Goal: Task Accomplishment & Management: Complete application form

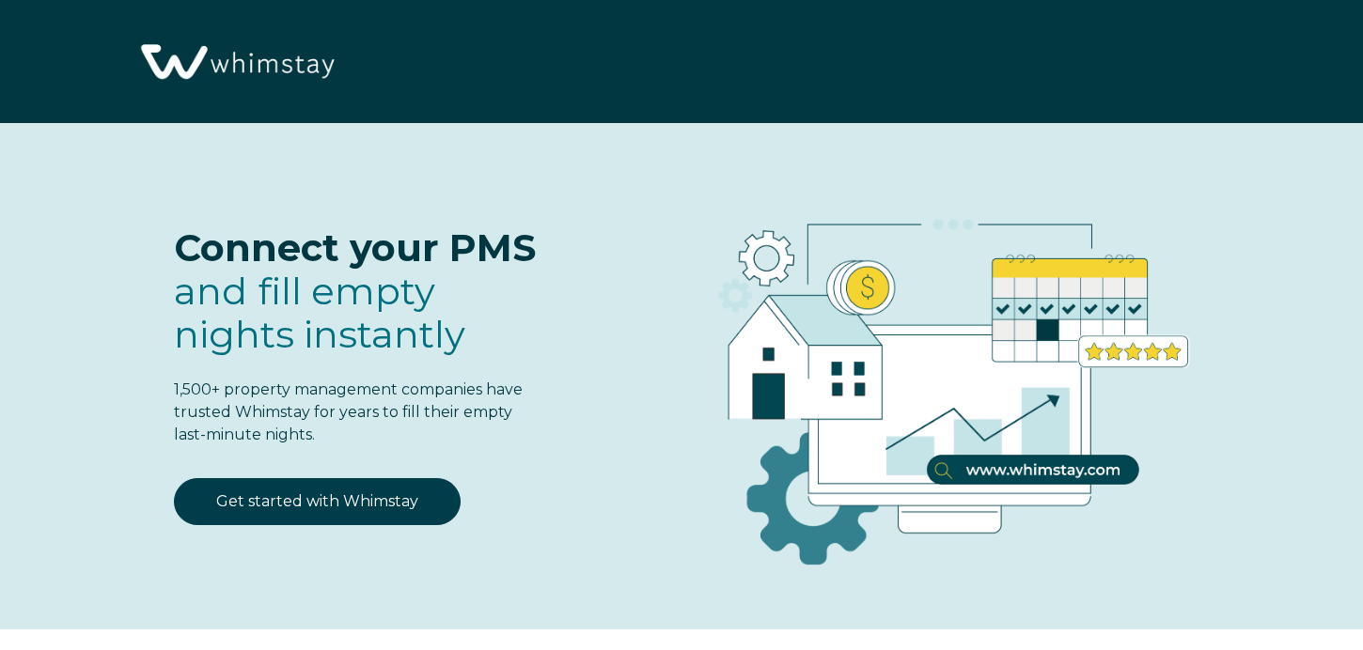
select select "US"
select select "Standard"
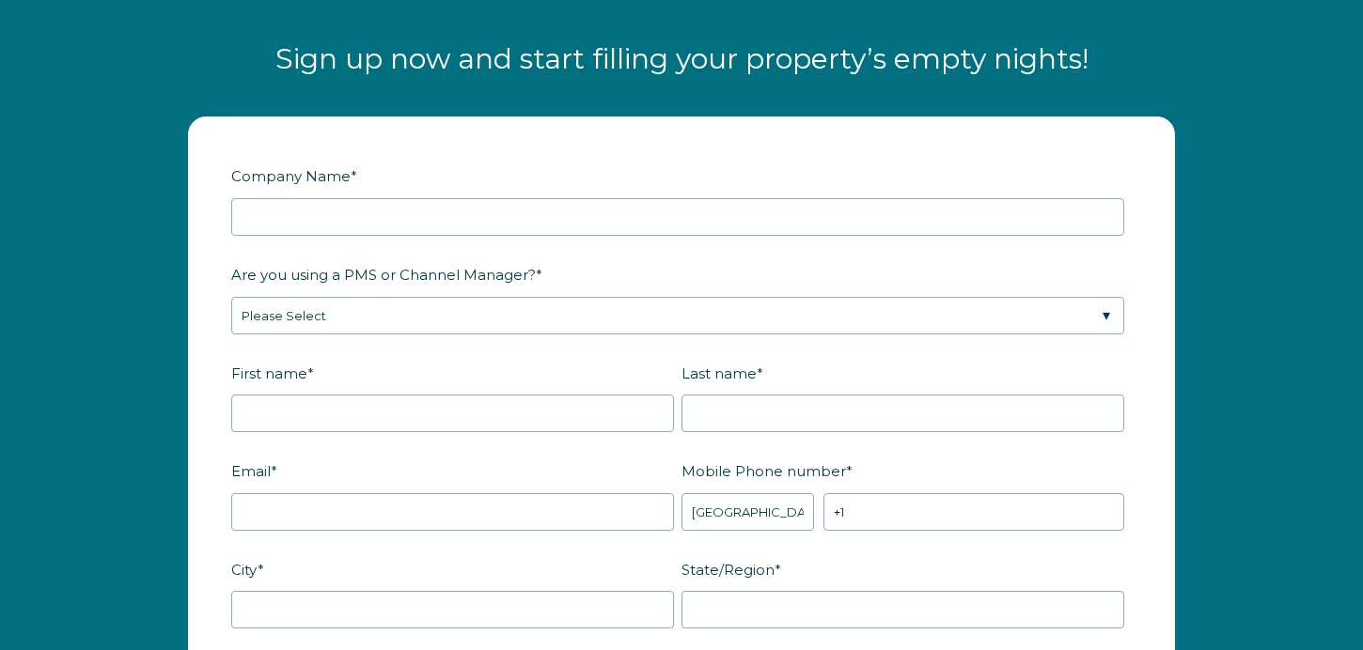
scroll to position [2262, 0]
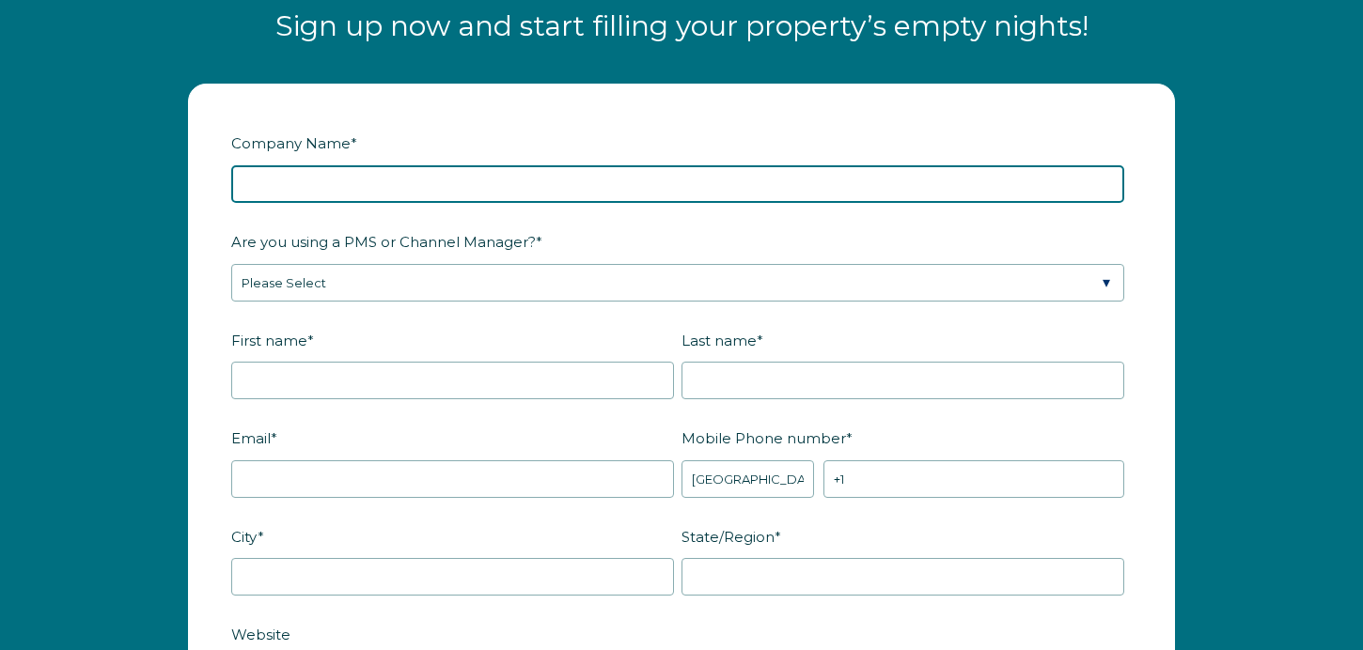
click at [291, 178] on input "Company Name *" at bounding box center [677, 184] width 893 height 38
type input "[PERSON_NAME]'s Guesty Test"
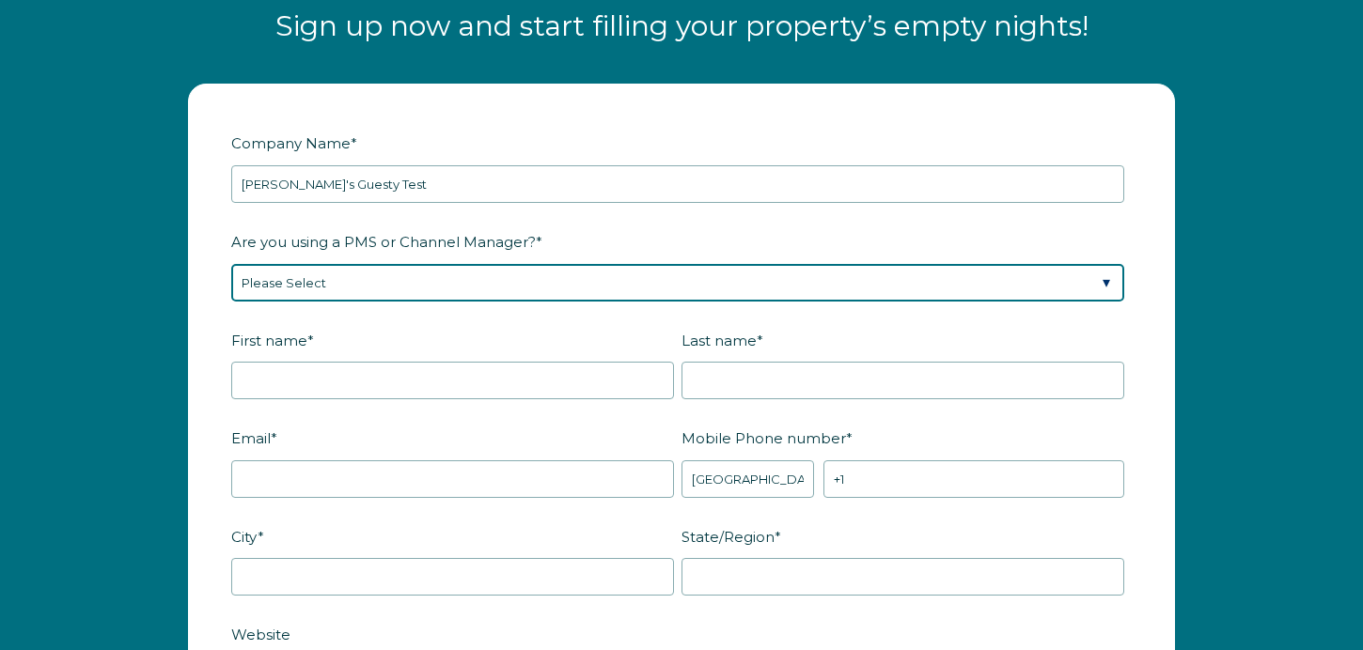
select select "Guesty"
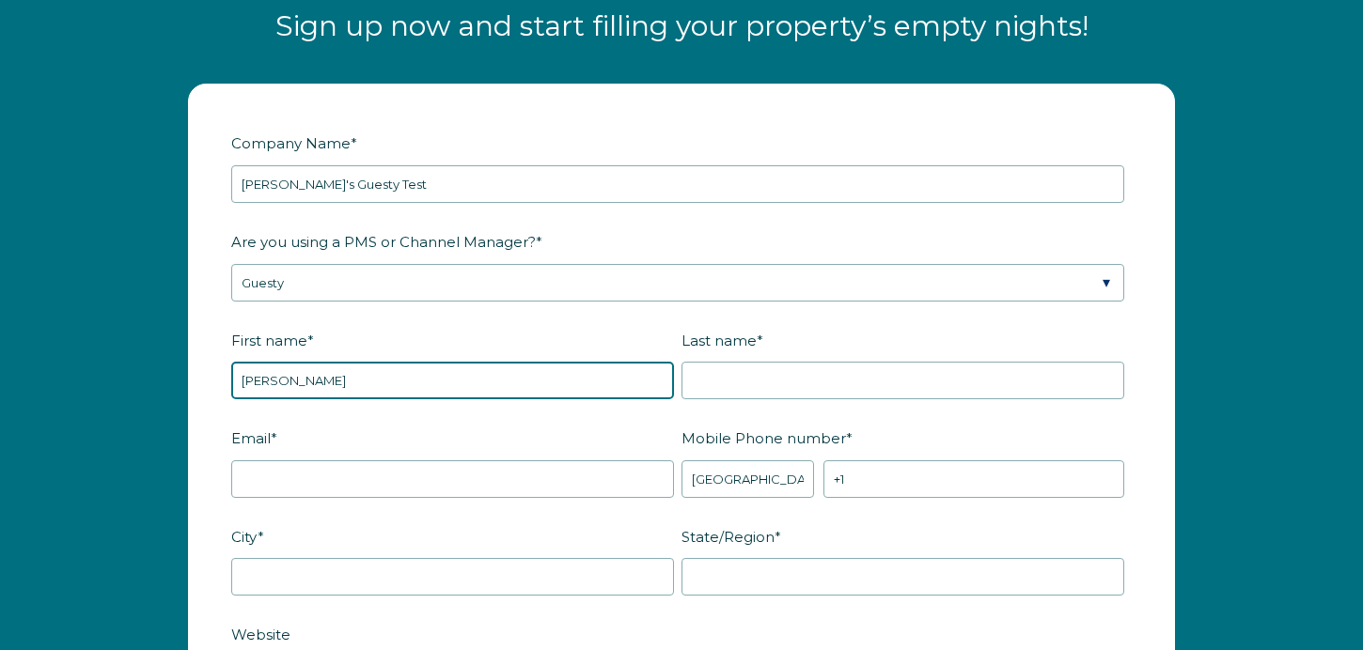
type input "[PERSON_NAME]"
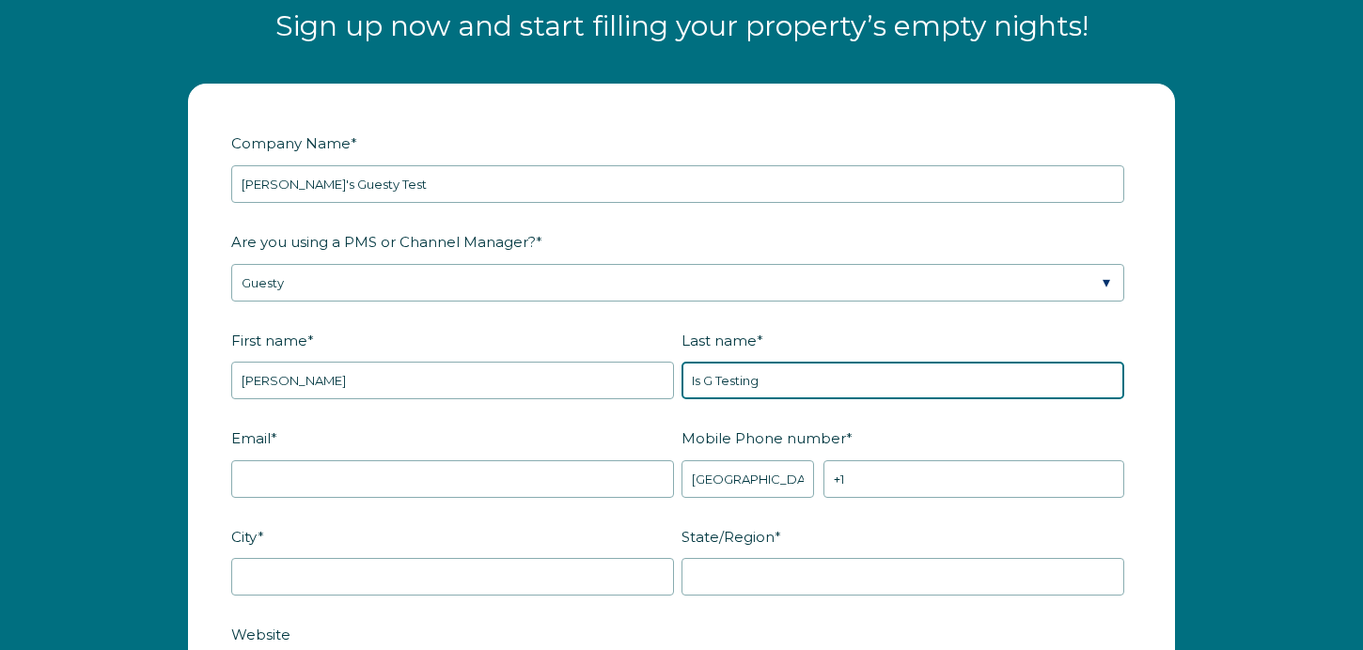
type input "Is G Testing"
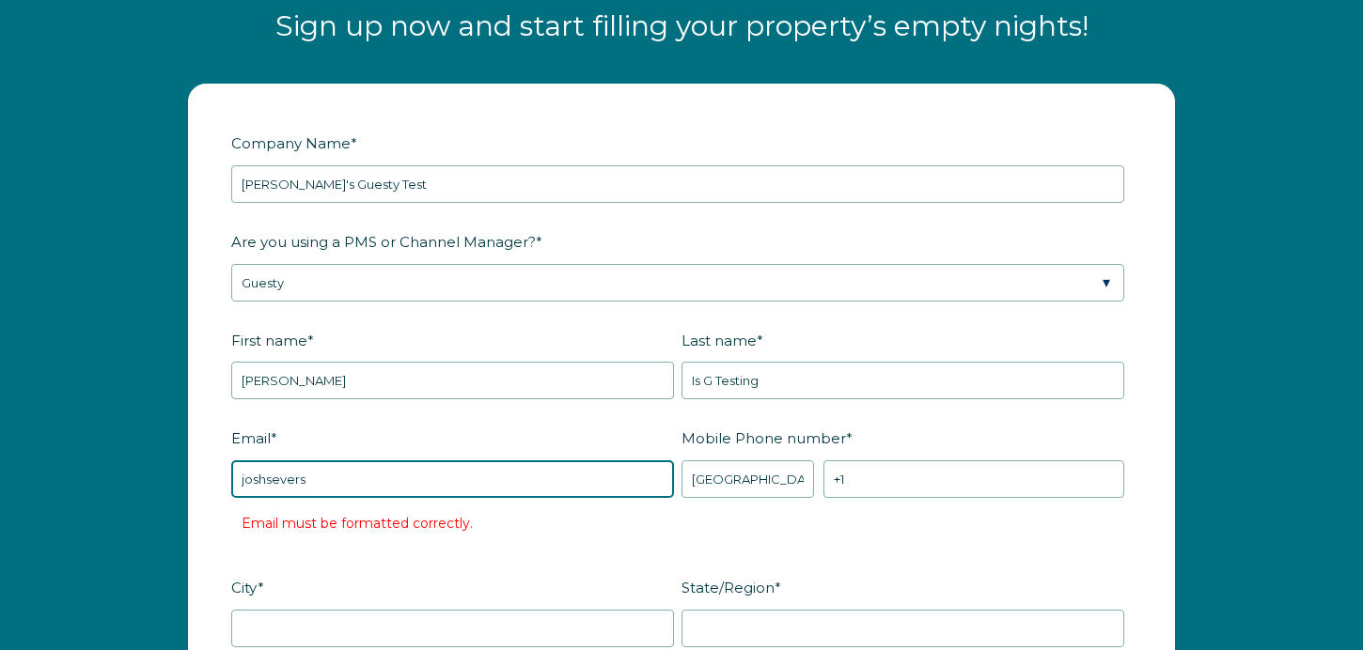
type input "[EMAIL_ADDRESS][DOMAIN_NAME]"
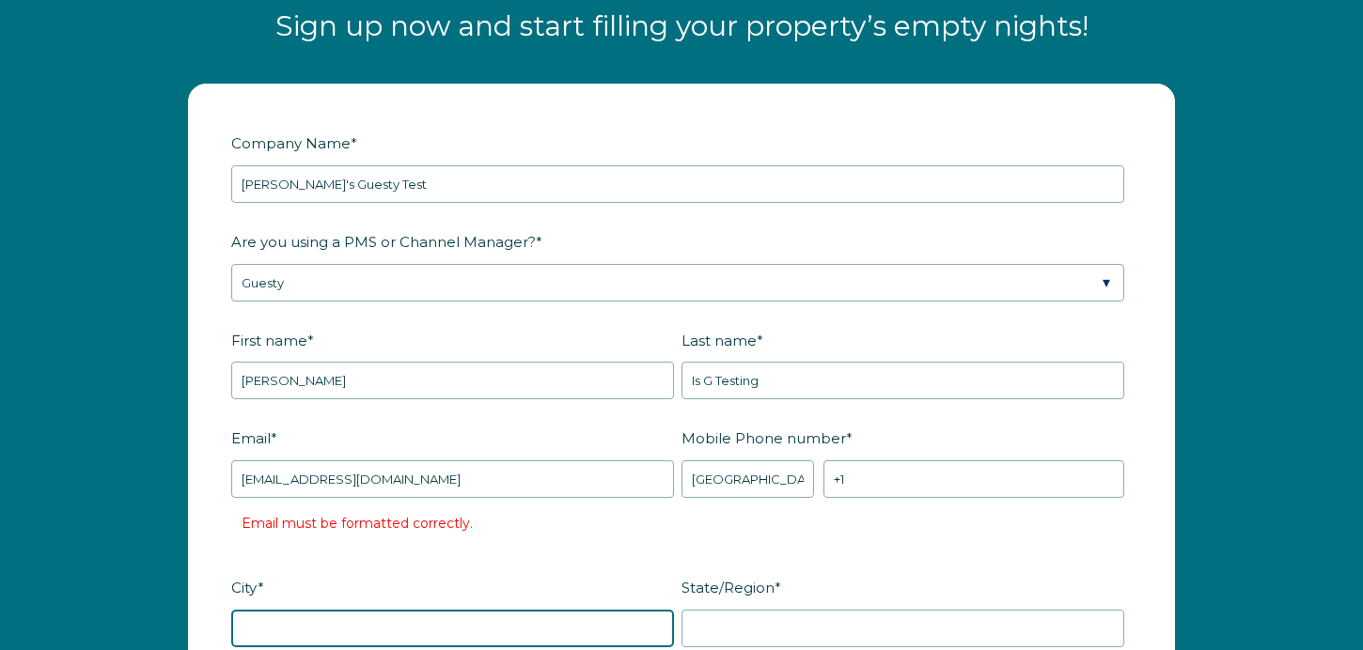
type input "[GEOGRAPHIC_DATA]"
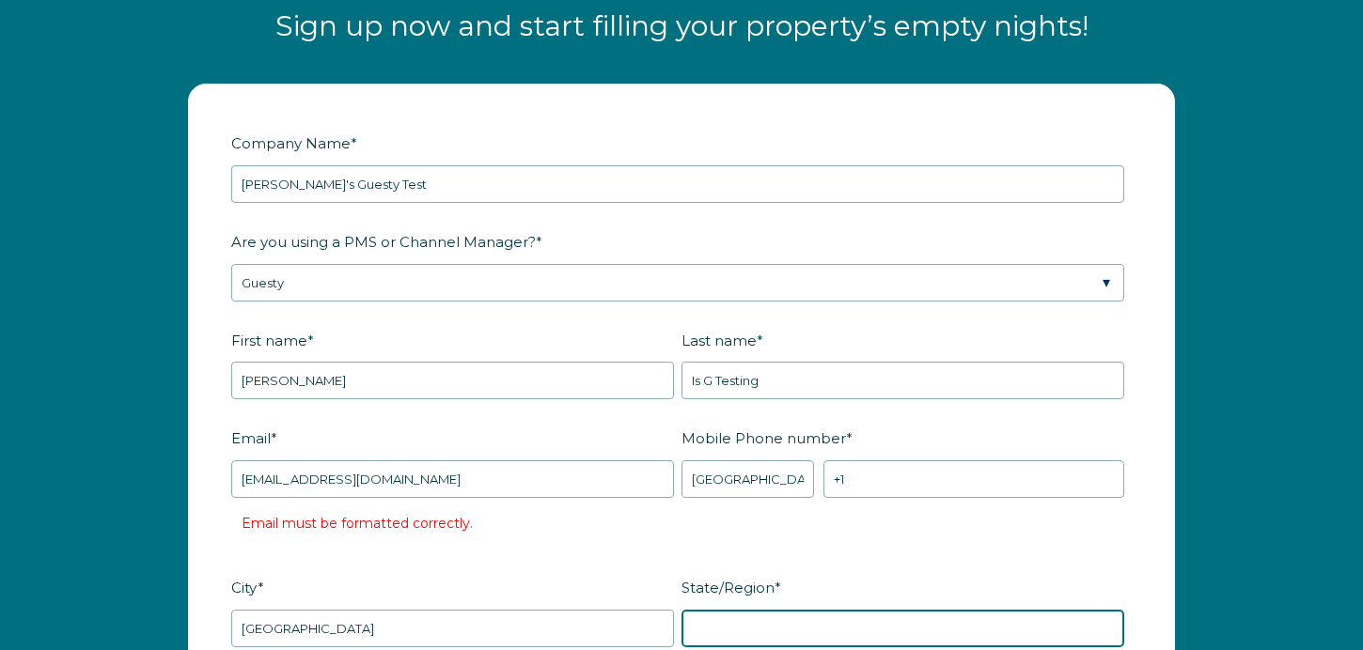
type input "CO"
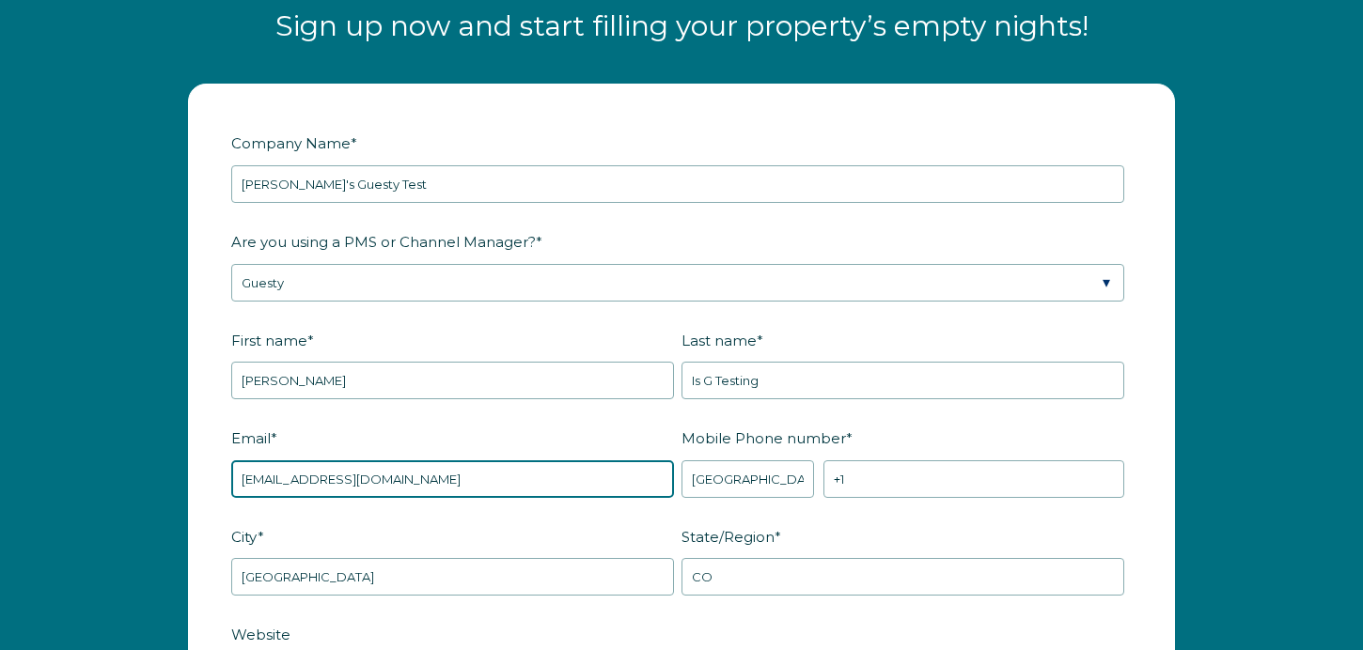
click at [335, 478] on input "[EMAIL_ADDRESS][DOMAIN_NAME]" at bounding box center [452, 480] width 443 height 38
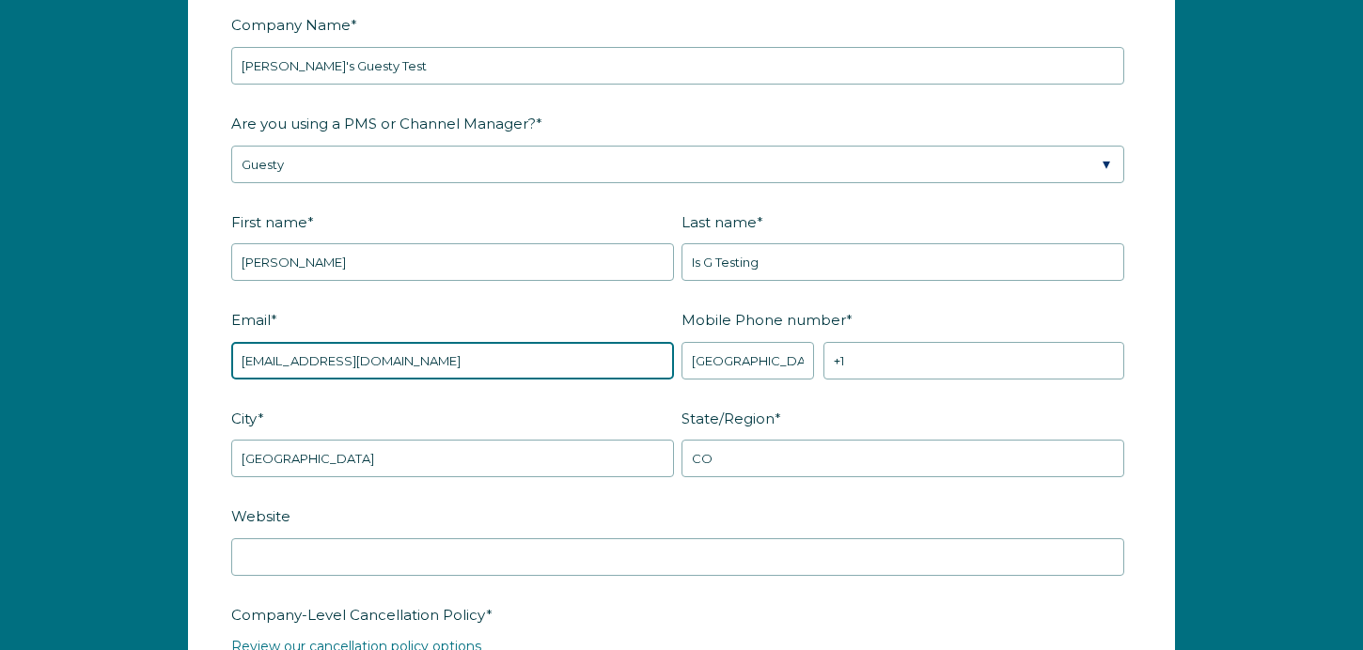
scroll to position [2385, 0]
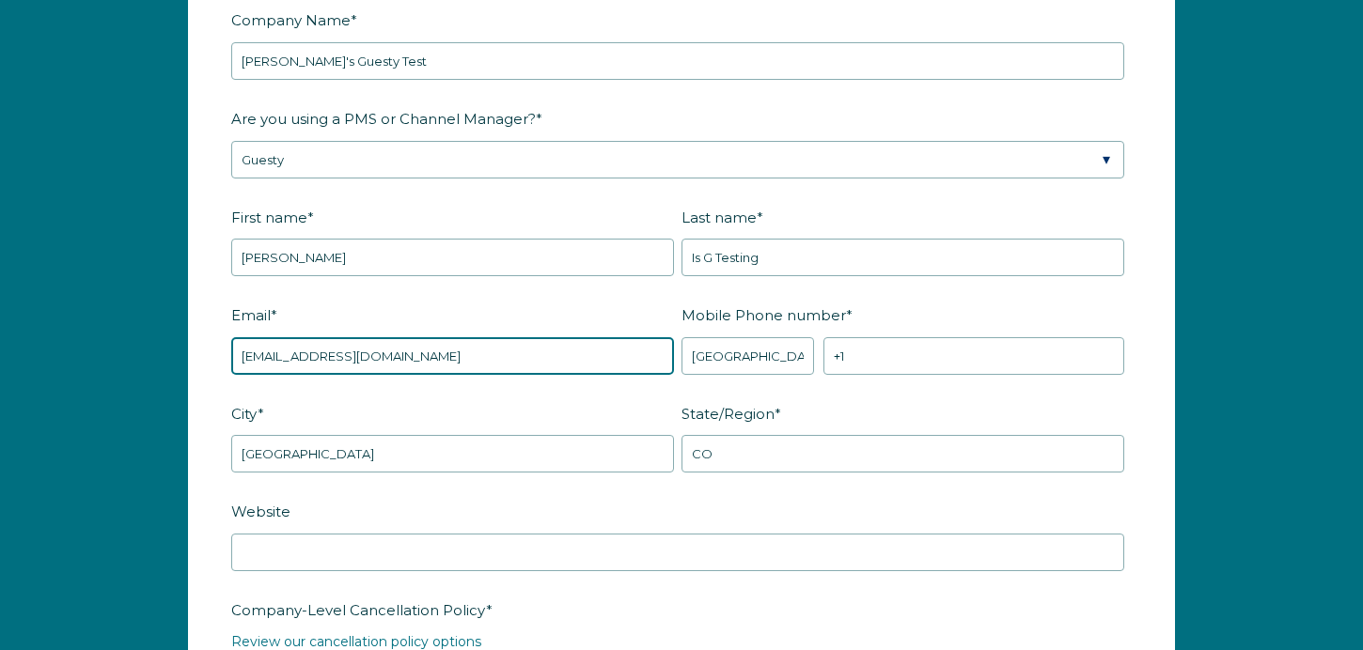
type input "[EMAIL_ADDRESS][DOMAIN_NAME]"
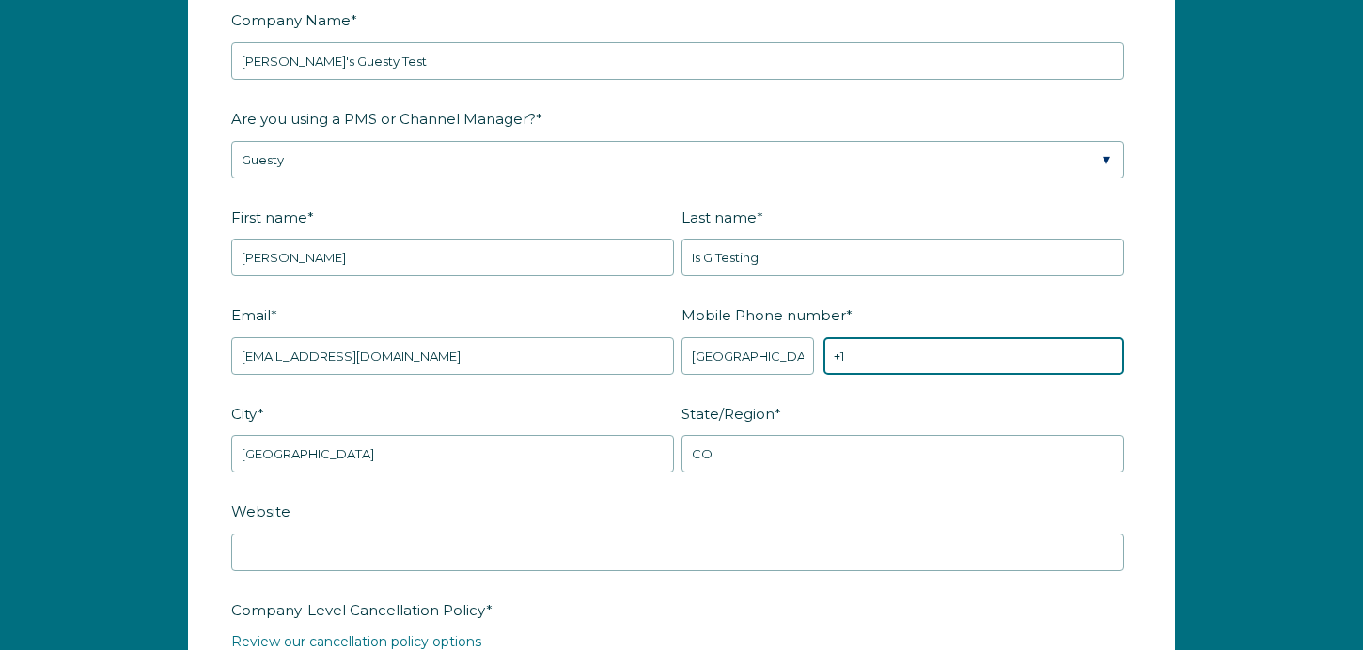
click at [907, 358] on input "+1" at bounding box center [973, 356] width 301 height 38
type input "[PHONE_NUMBER]"
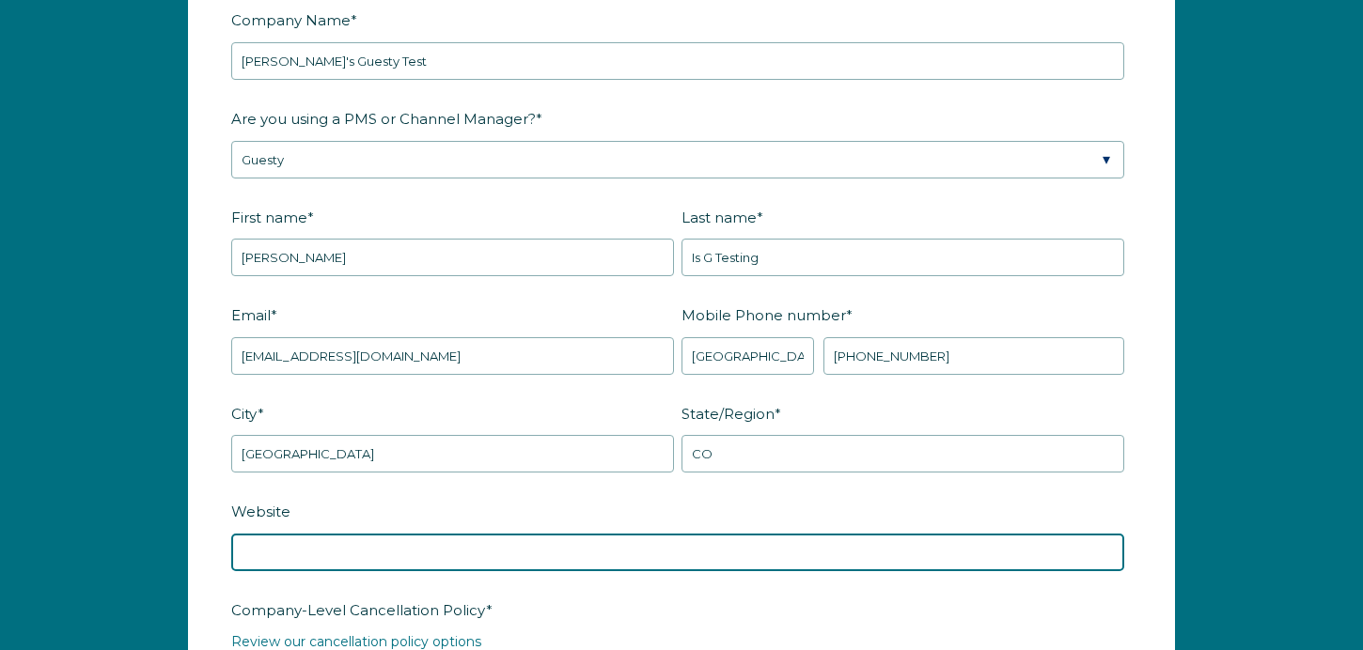
click at [390, 553] on input "Website" at bounding box center [677, 553] width 893 height 38
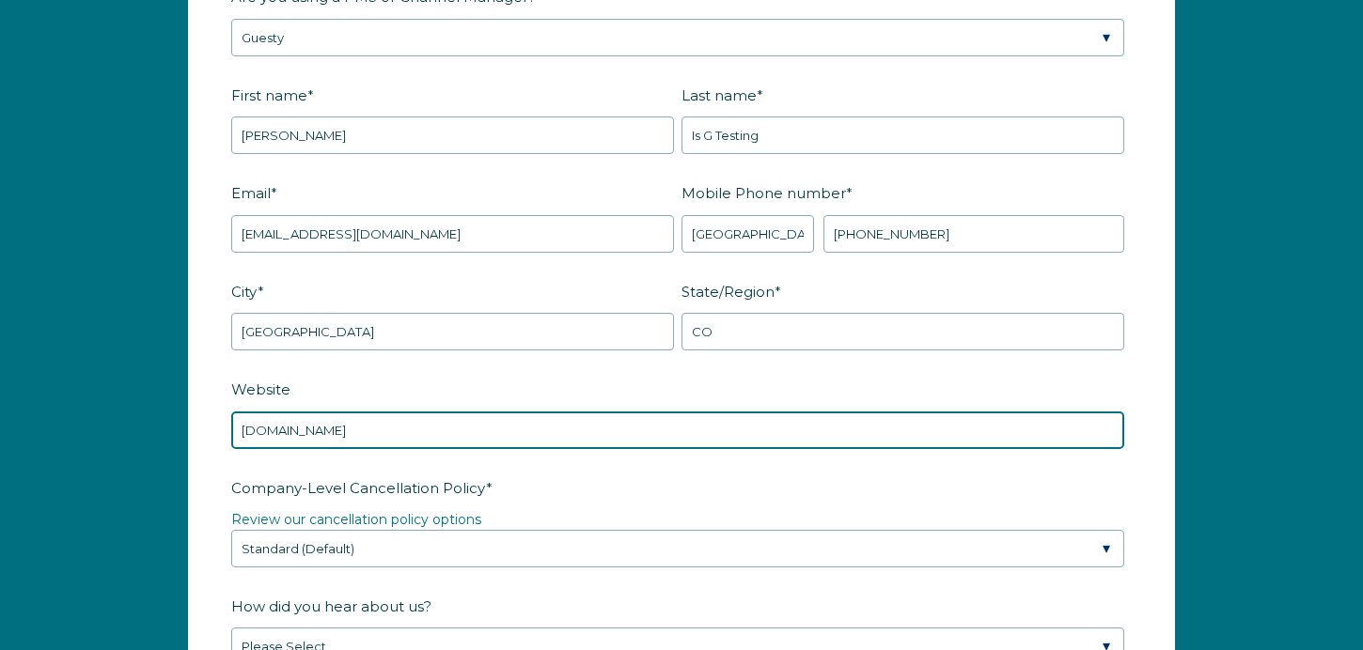
scroll to position [2582, 0]
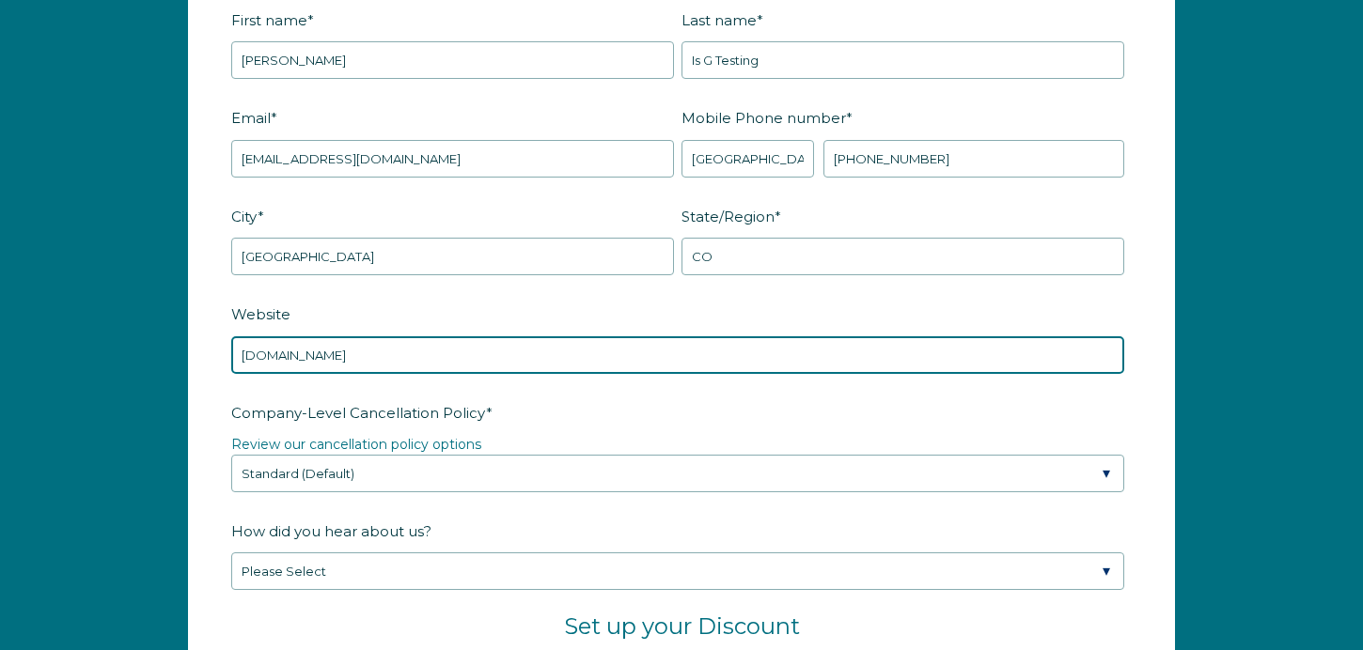
click at [373, 350] on input "[DOMAIN_NAME]" at bounding box center [677, 356] width 893 height 38
type input "[DOMAIN_NAME]"
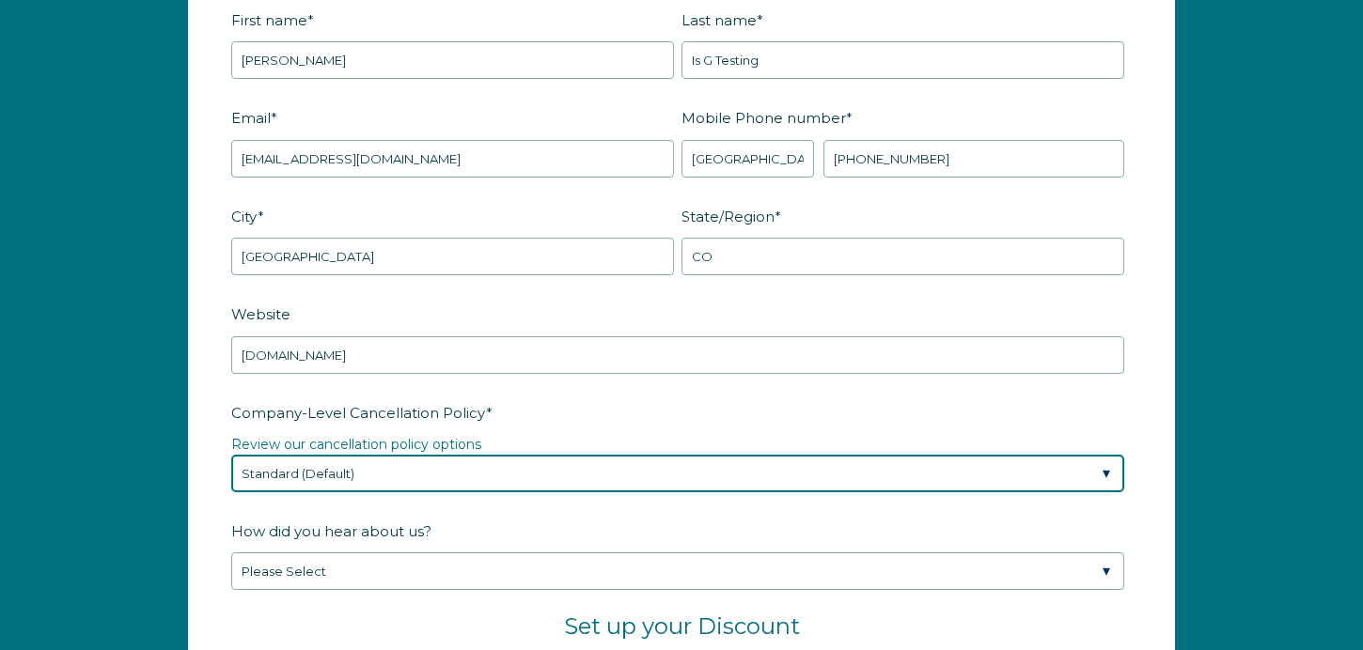
click at [383, 470] on select "Please Select Partial Standard (Default) Moderate Strict" at bounding box center [677, 474] width 893 height 38
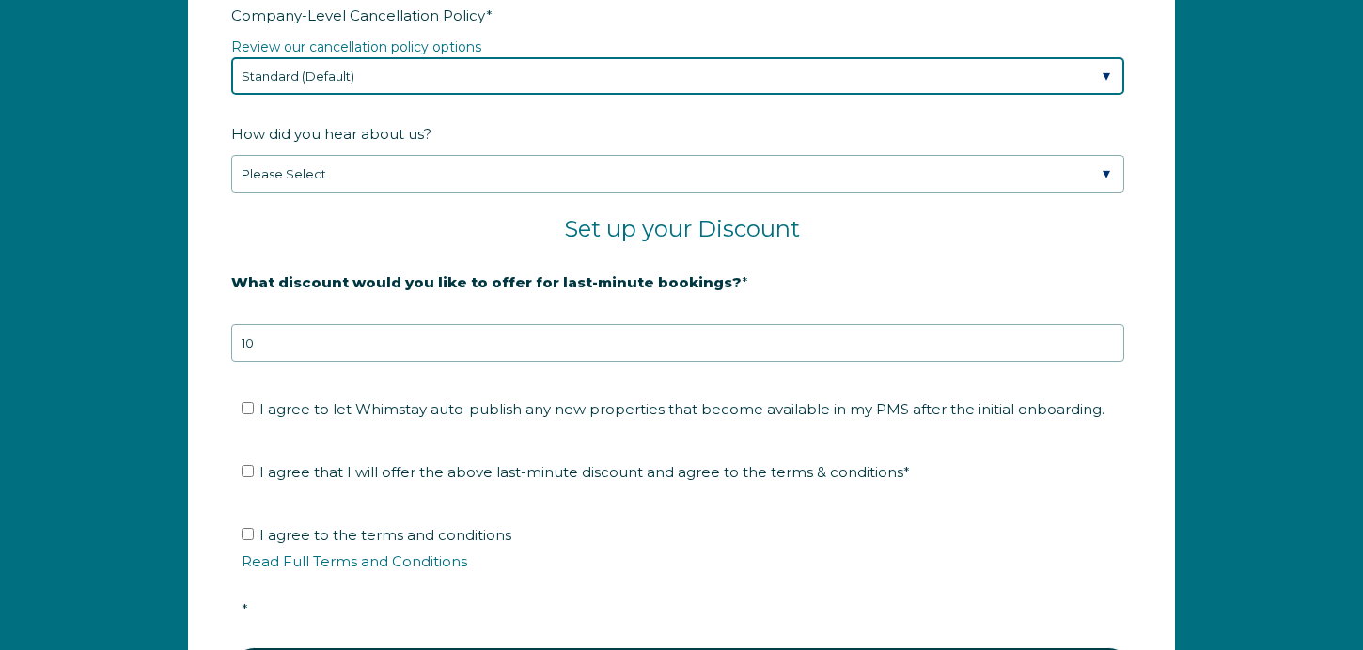
scroll to position [2977, 0]
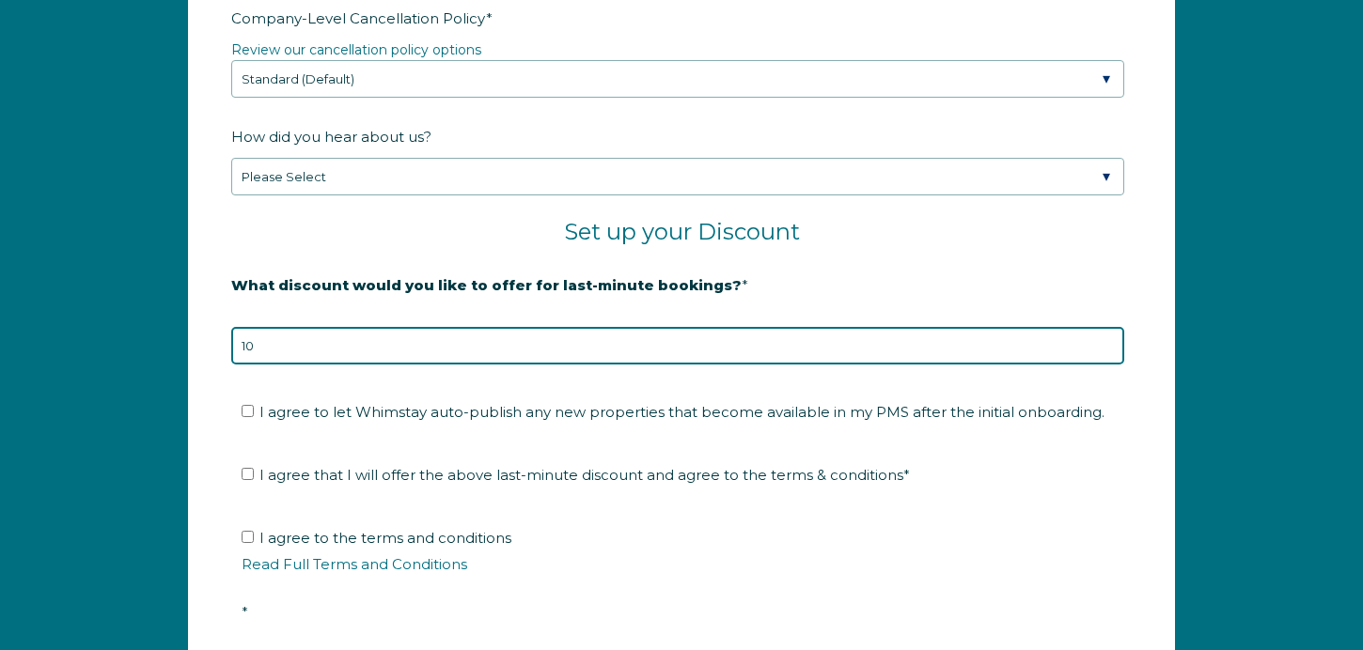
click at [271, 345] on input "10" at bounding box center [677, 346] width 893 height 38
type input "12"
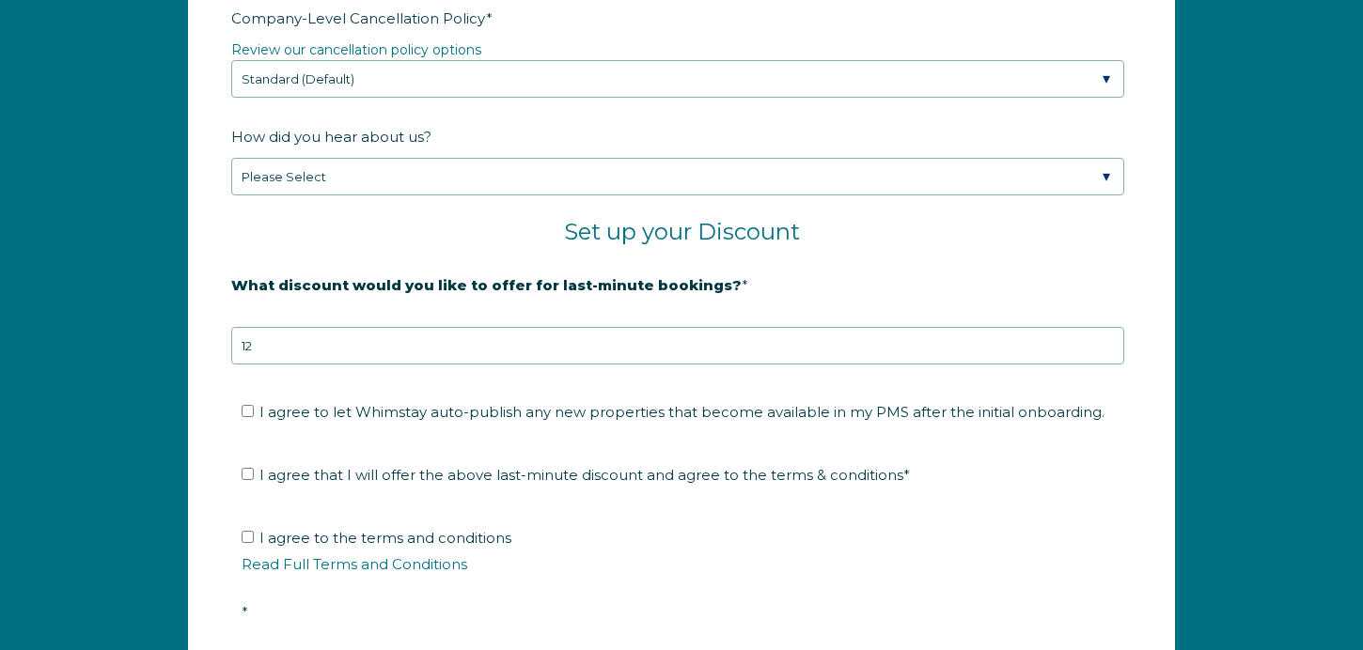
drag, startPoint x: 284, startPoint y: 396, endPoint x: 284, endPoint y: 413, distance: 16.9
click at [284, 398] on li "I agree to let Whimstay auto-publish any new properties that become available i…" at bounding box center [688, 413] width 893 height 30
drag, startPoint x: 290, startPoint y: 408, endPoint x: 290, endPoint y: 481, distance: 73.3
click at [290, 408] on span "I agree to let Whimstay auto-publish any new properties that become available i…" at bounding box center [681, 412] width 845 height 18
click at [254, 408] on input "I agree to let Whimstay auto-publish any new properties that become available i…" at bounding box center [248, 411] width 12 height 12
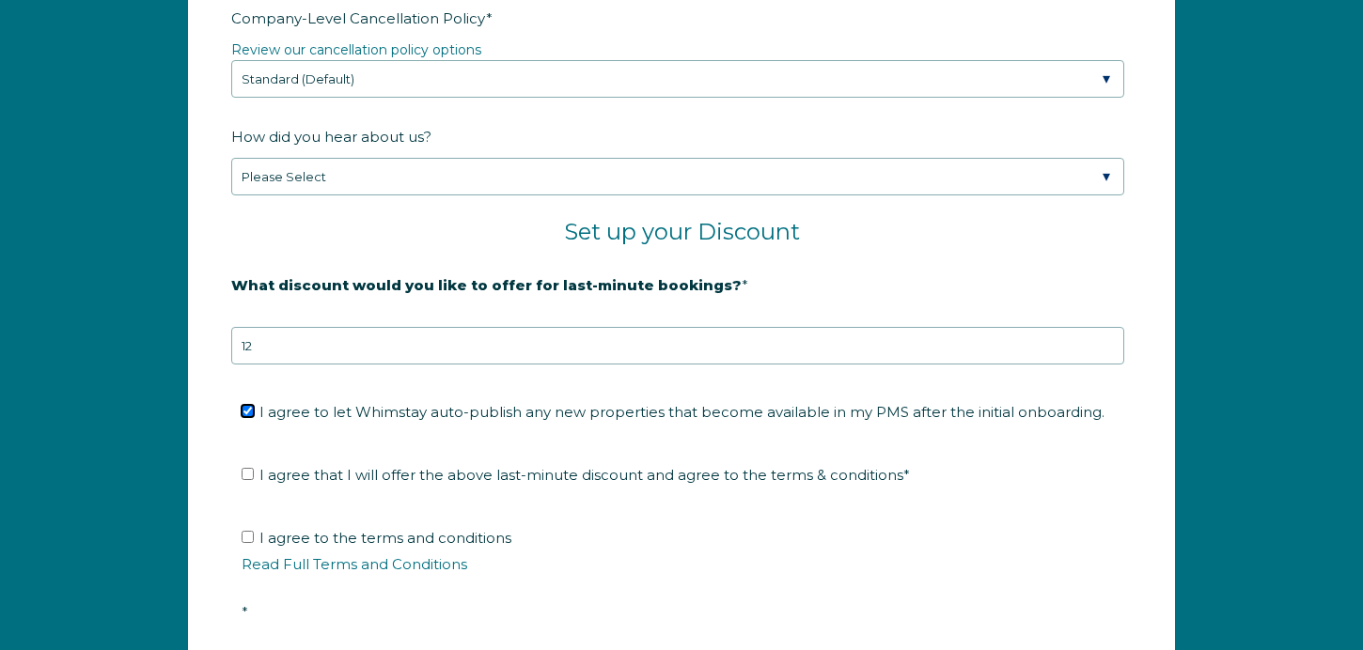
checkbox input "true"
click at [290, 482] on span "I agree that I will offer the above last-minute discount and agree to the terms…" at bounding box center [584, 475] width 650 height 18
click at [254, 480] on input "I agree that I will offer the above last-minute discount and agree to the terms…" at bounding box center [248, 474] width 12 height 12
checkbox input "true"
click at [385, 539] on span "I agree to the terms and conditions Read Full Terms and Conditions *" at bounding box center [688, 575] width 893 height 92
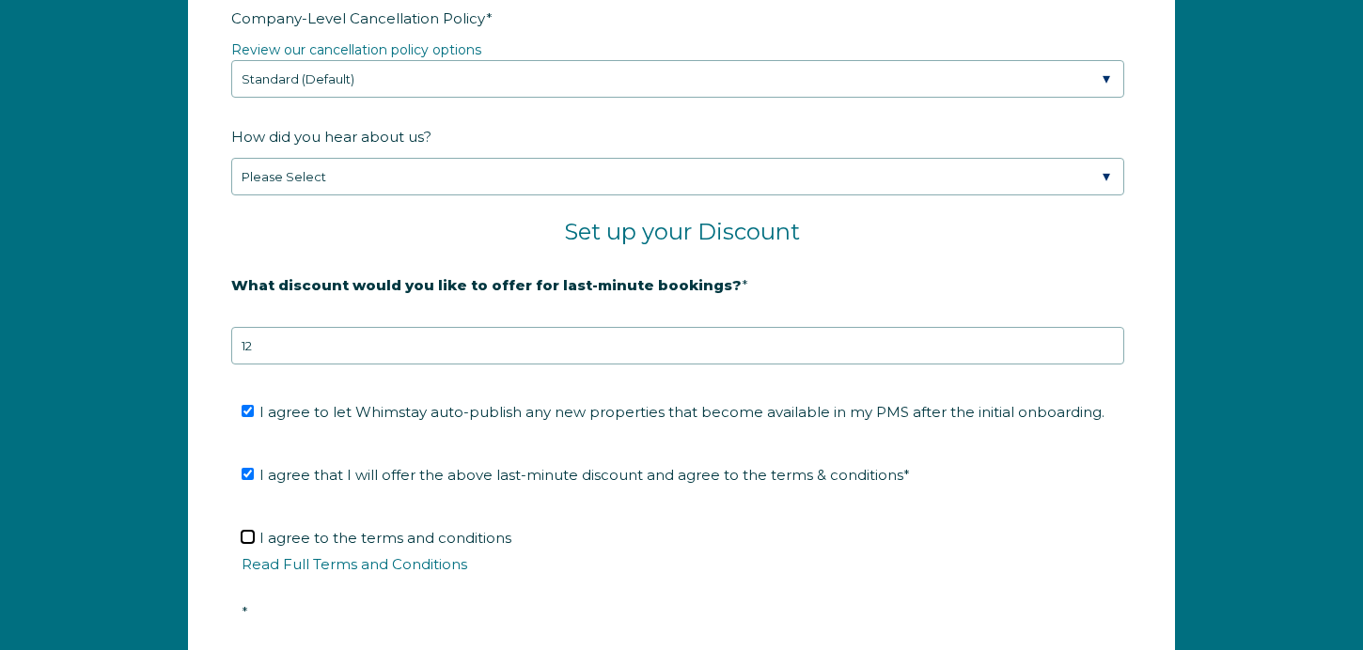
click at [254, 539] on input "I agree to the terms and conditions Read Full Terms and Conditions *" at bounding box center [248, 537] width 12 height 12
checkbox input "true"
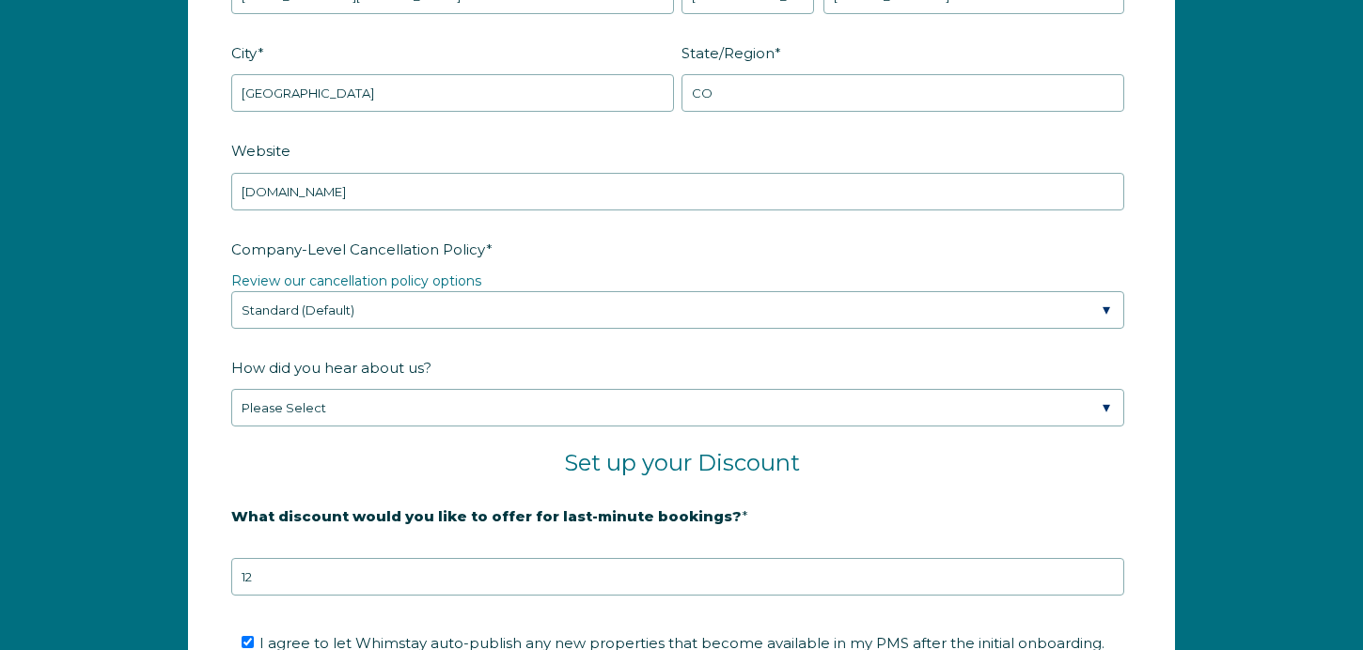
scroll to position [2741, 0]
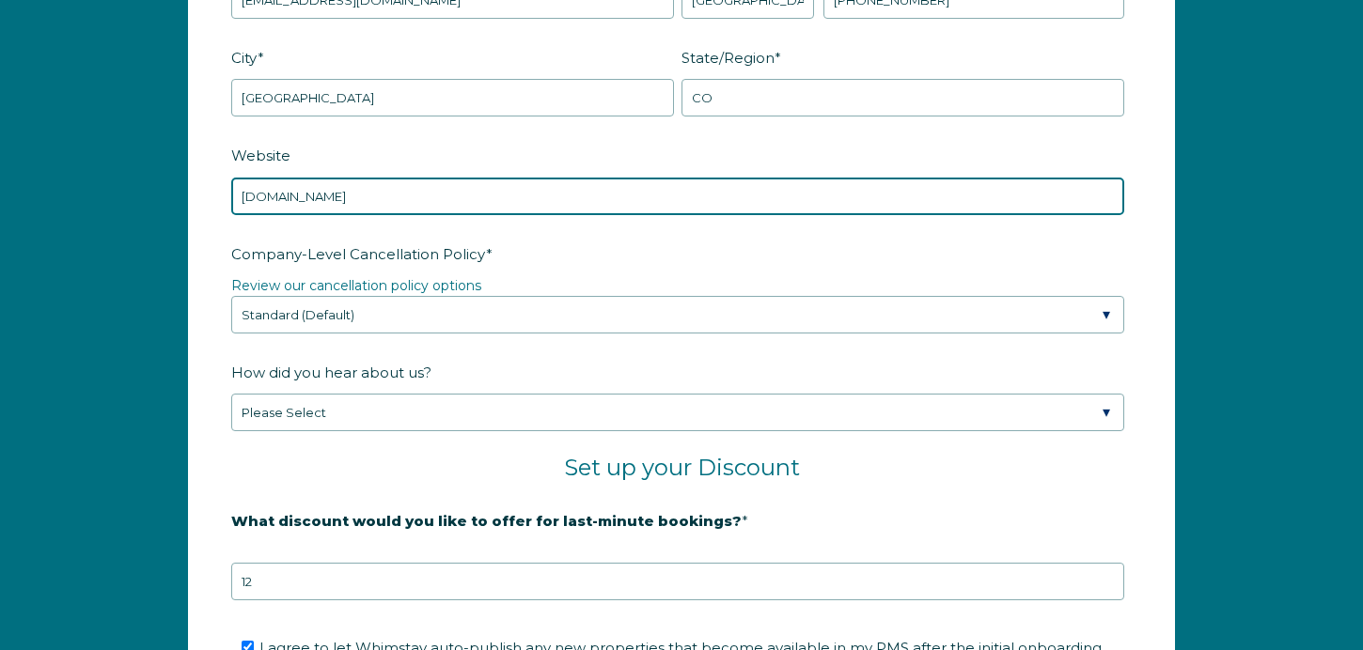
click at [318, 205] on input "[DOMAIN_NAME]" at bounding box center [677, 197] width 893 height 38
click at [320, 204] on input "[DOMAIN_NAME]" at bounding box center [677, 197] width 893 height 38
click at [337, 187] on input "[DOMAIN_NAME]" at bounding box center [677, 197] width 893 height 38
click at [337, 188] on input "[DOMAIN_NAME]" at bounding box center [677, 197] width 893 height 38
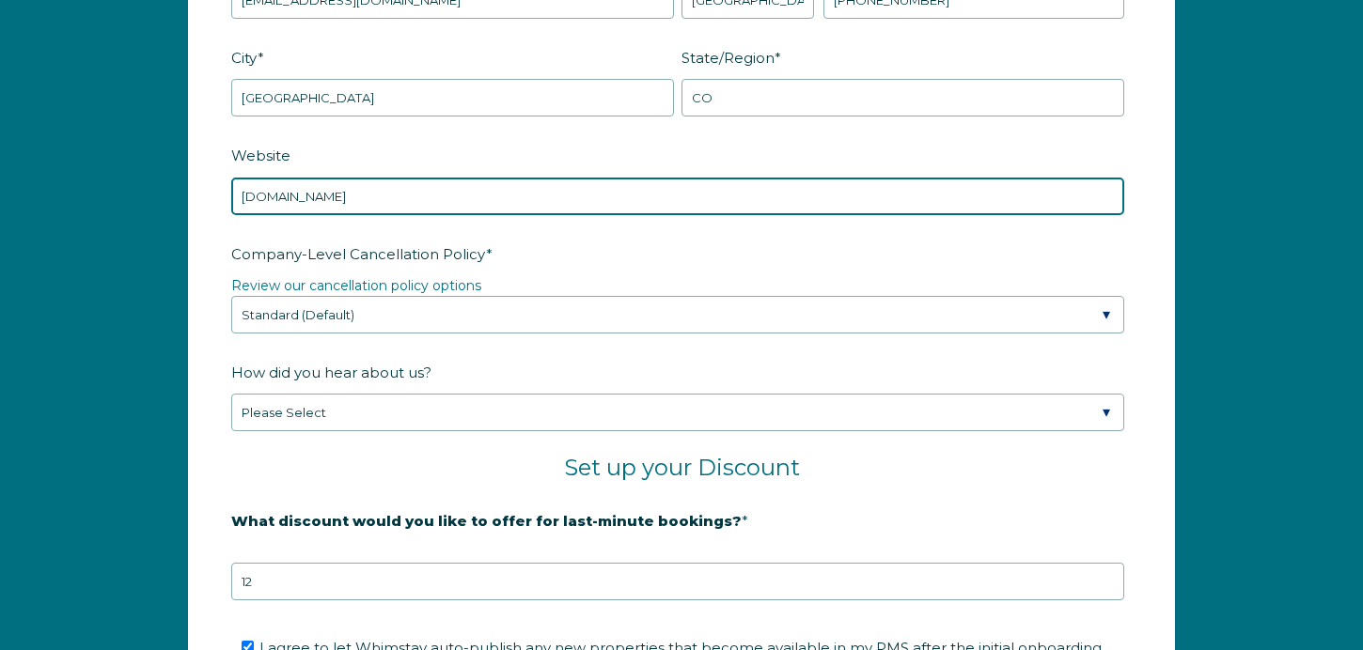
click at [337, 188] on input "[DOMAIN_NAME]" at bounding box center [677, 197] width 893 height 38
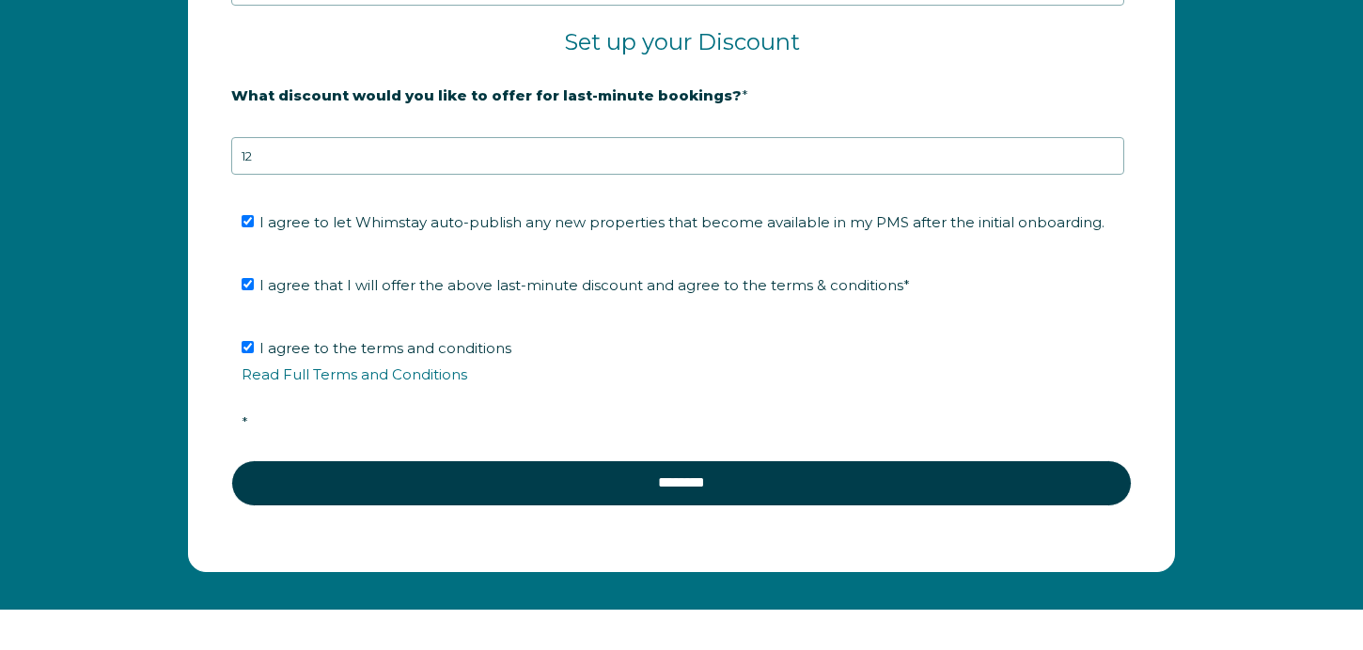
scroll to position [3232, 0]
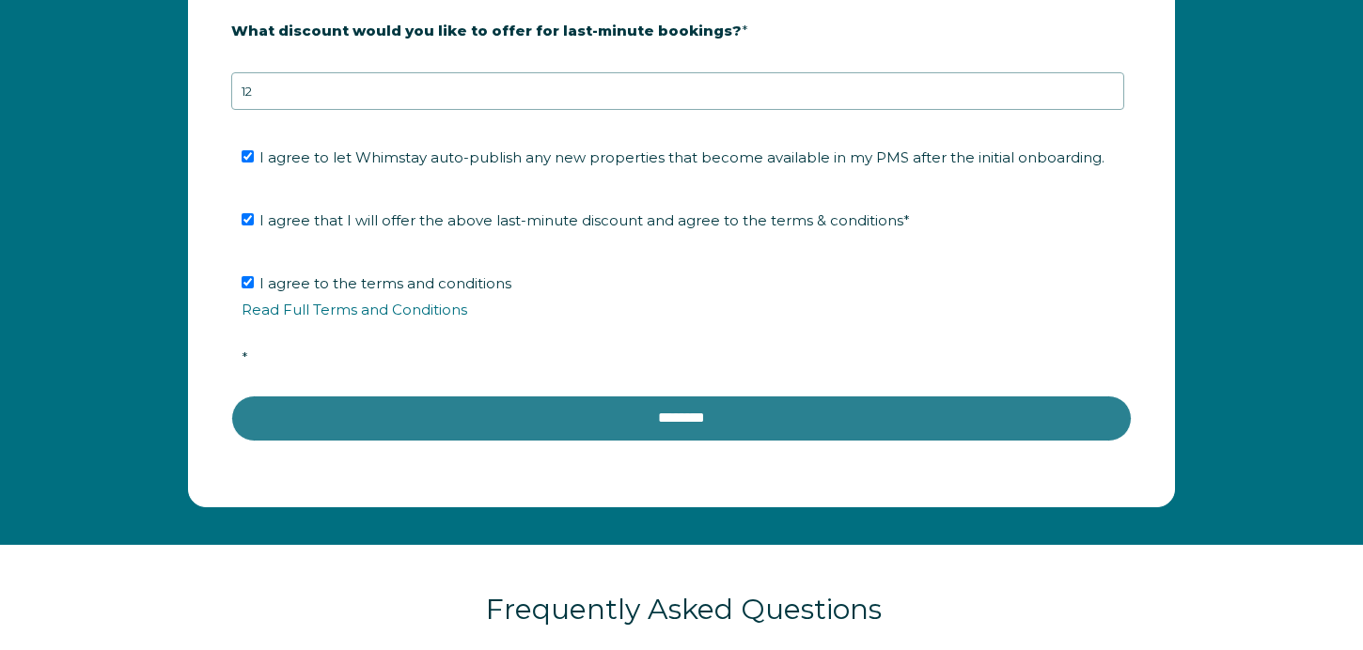
type input "[DOMAIN_NAME]"
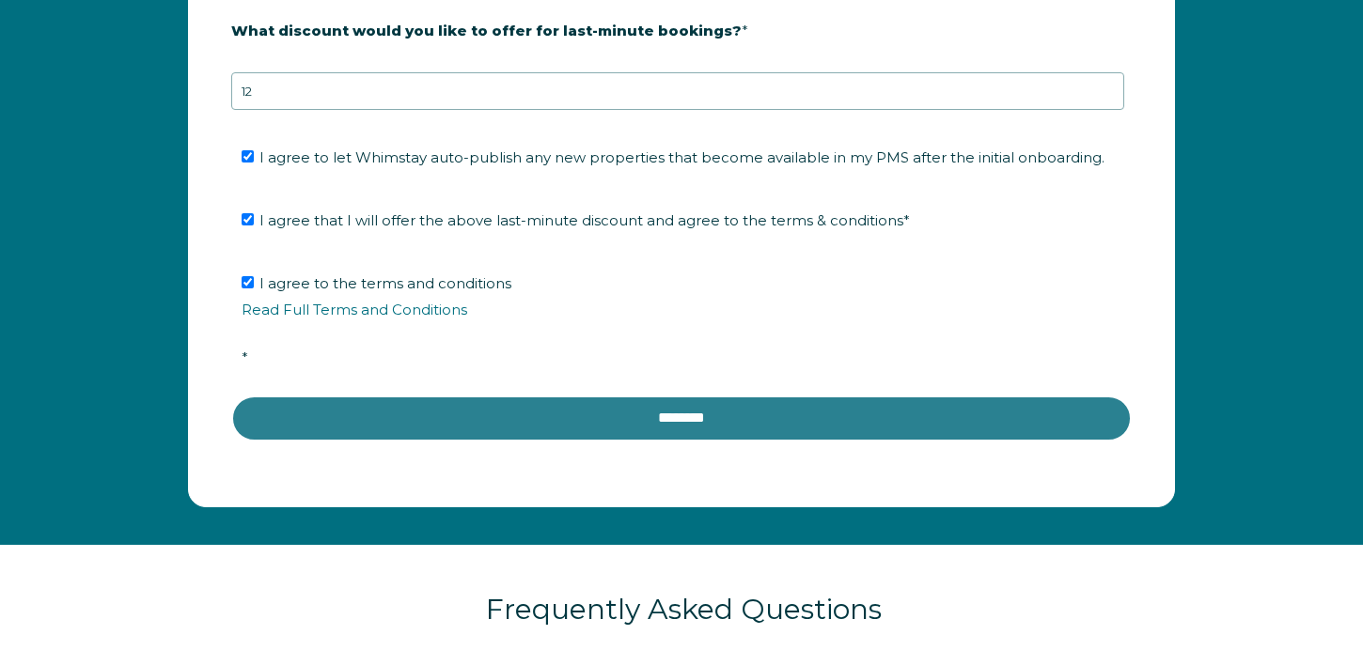
click at [380, 408] on input "********" at bounding box center [681, 418] width 900 height 45
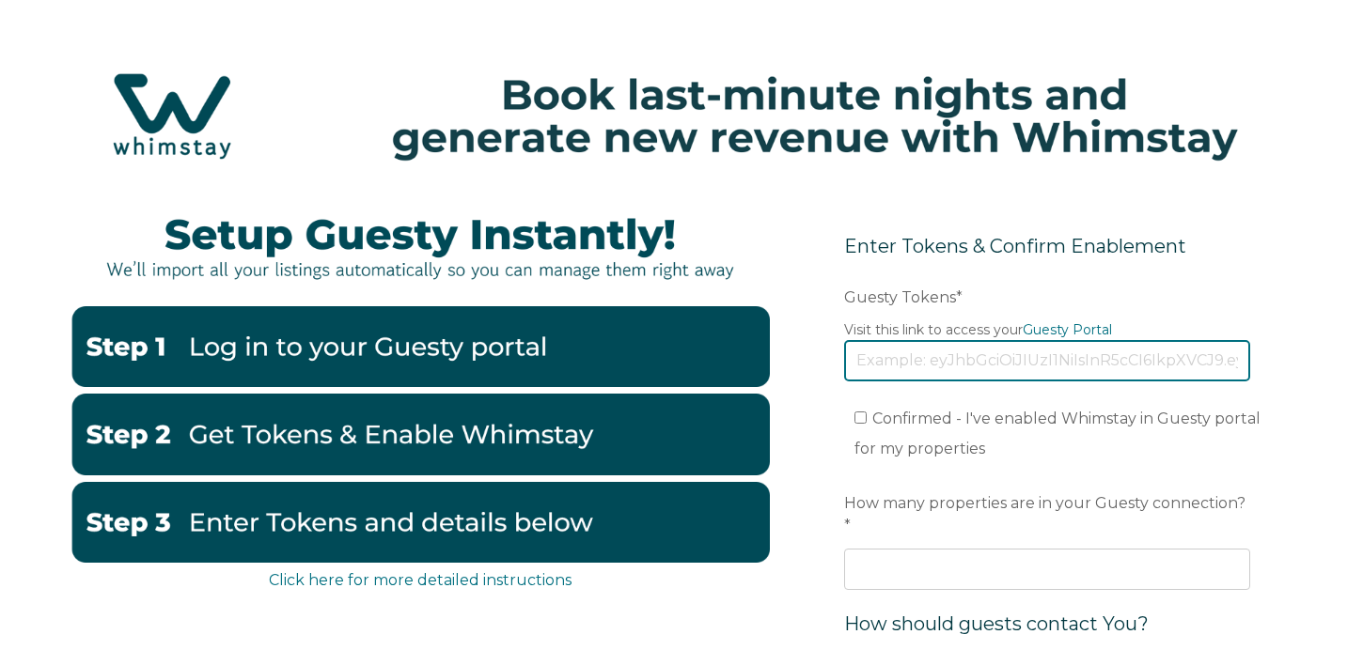
click at [952, 358] on input "Guesty Tokens *" at bounding box center [1047, 360] width 406 height 41
paste input "[SECURITY_DATA]"
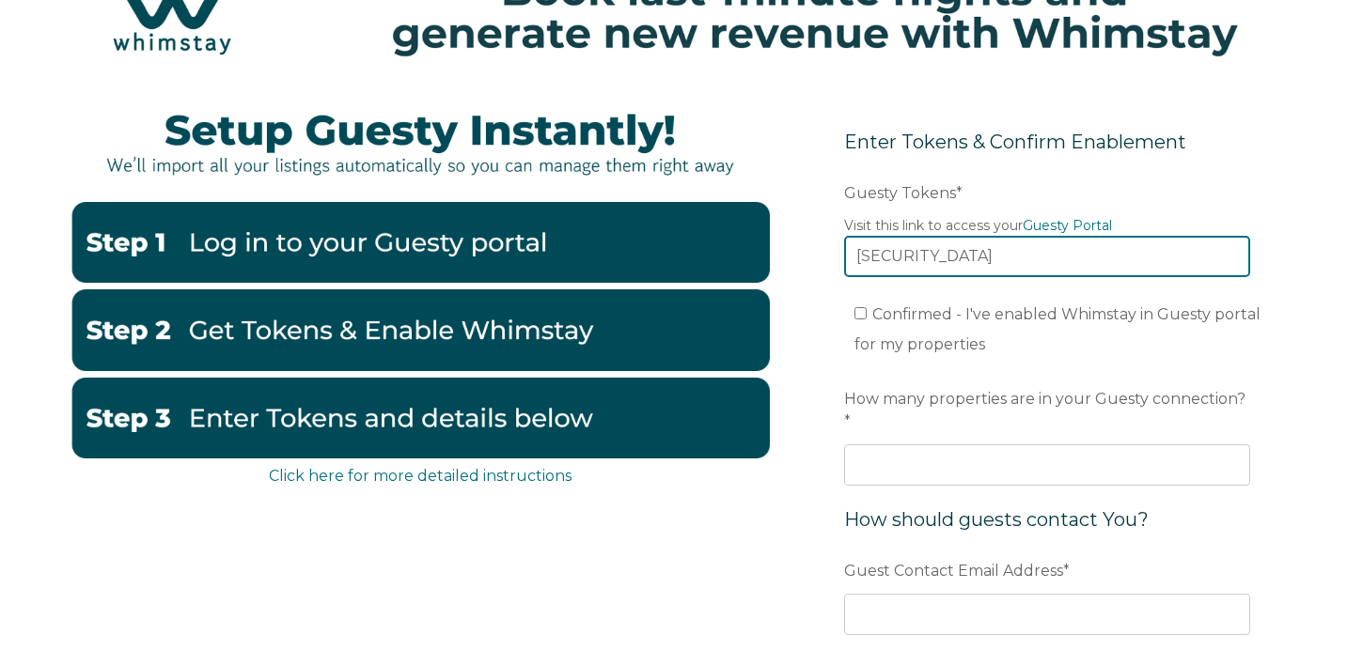
scroll to position [154, 0]
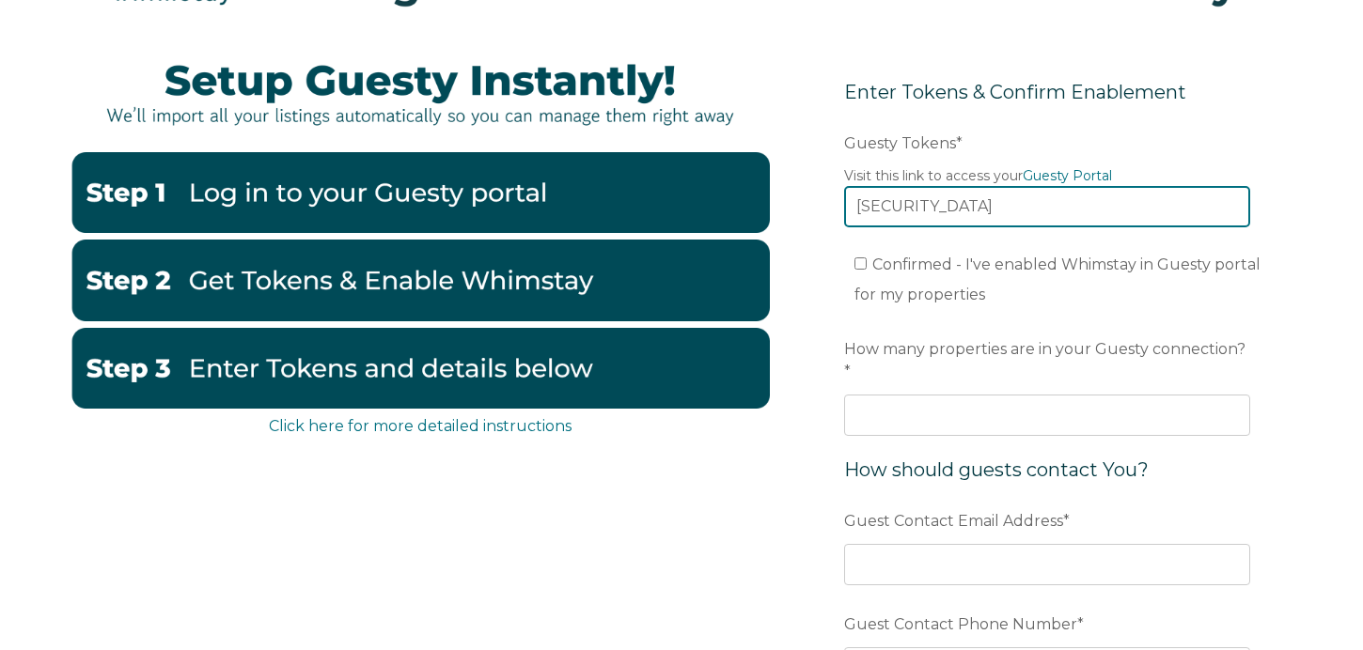
type input "eyJhbGciOiJIUzI1NiIsInR5cCI6IkpXVCJ9.eyJ0b2tlbklkIjoiNjQ2NjA0ODdiNWE1Njg1NzkyMG…"
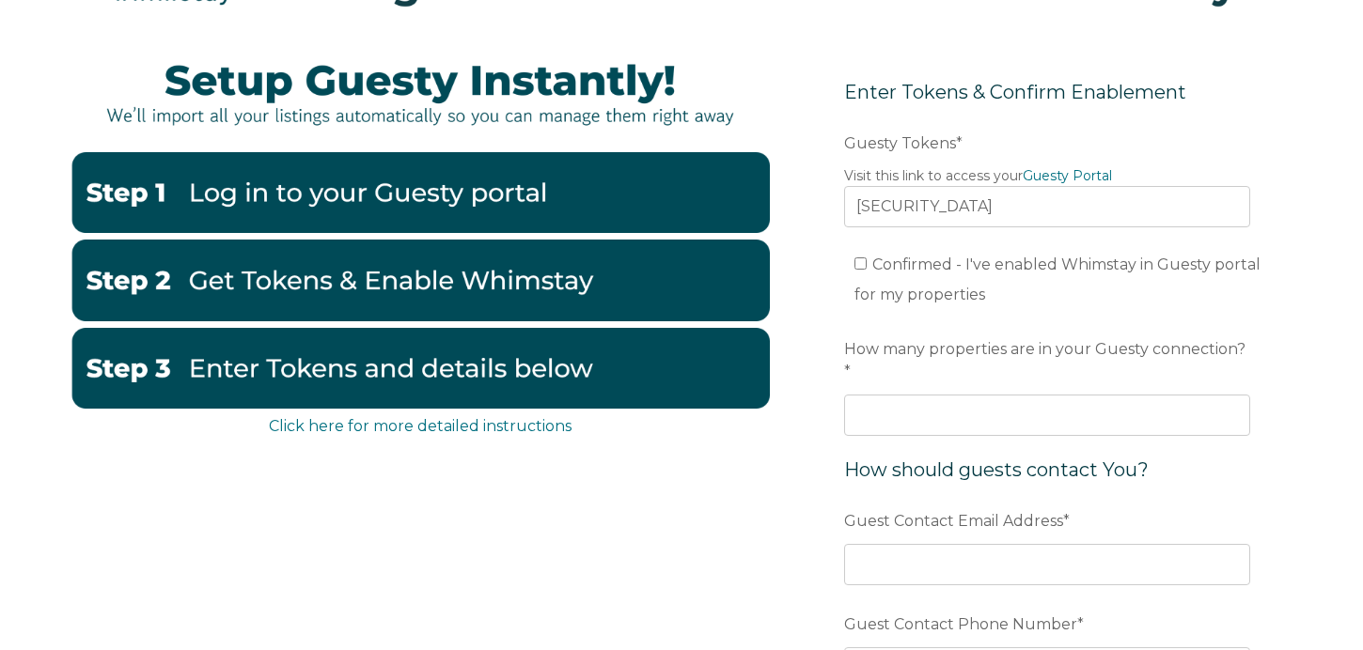
click at [909, 254] on li "Confirmed - I've enabled Whimstay in Guesty portal for my properties" at bounding box center [1057, 280] width 406 height 60
click at [906, 258] on span "Confirmed - I've enabled Whimstay in Guesty portal for my properties" at bounding box center [1057, 280] width 406 height 48
click at [867, 258] on input "Confirmed - I've enabled Whimstay in Guesty portal for my properties" at bounding box center [860, 264] width 12 height 12
checkbox input "true"
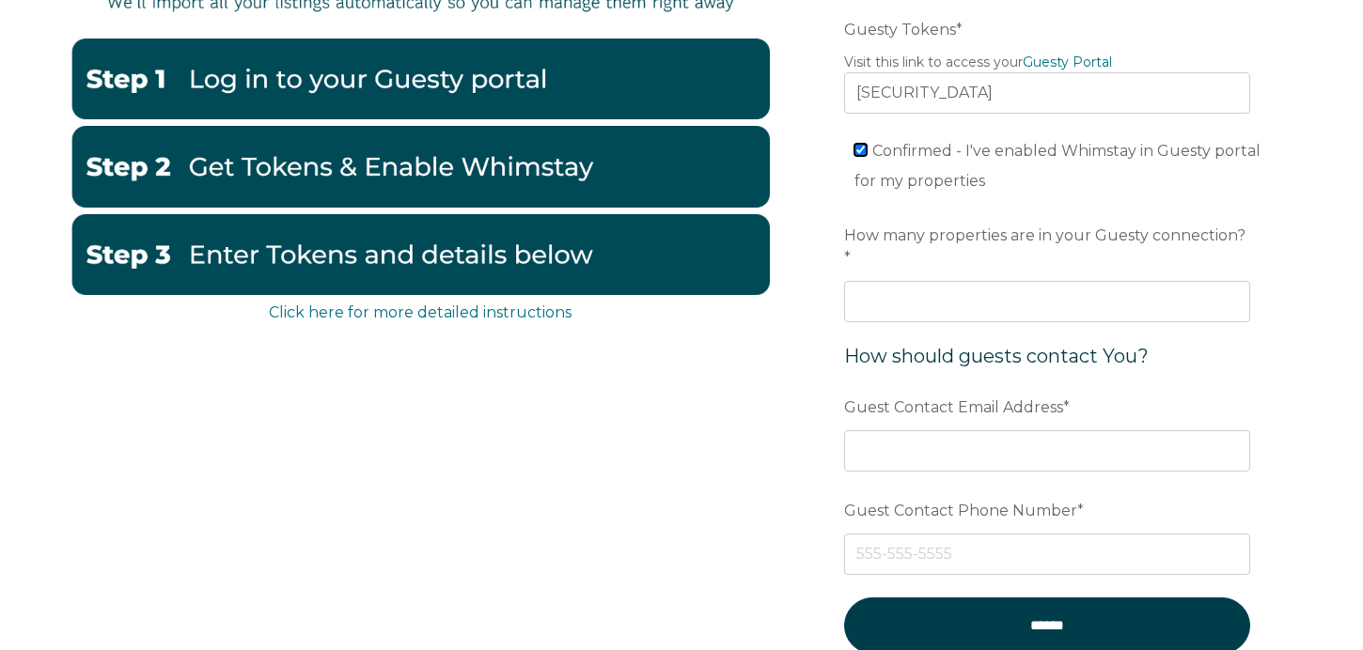
scroll to position [270, 0]
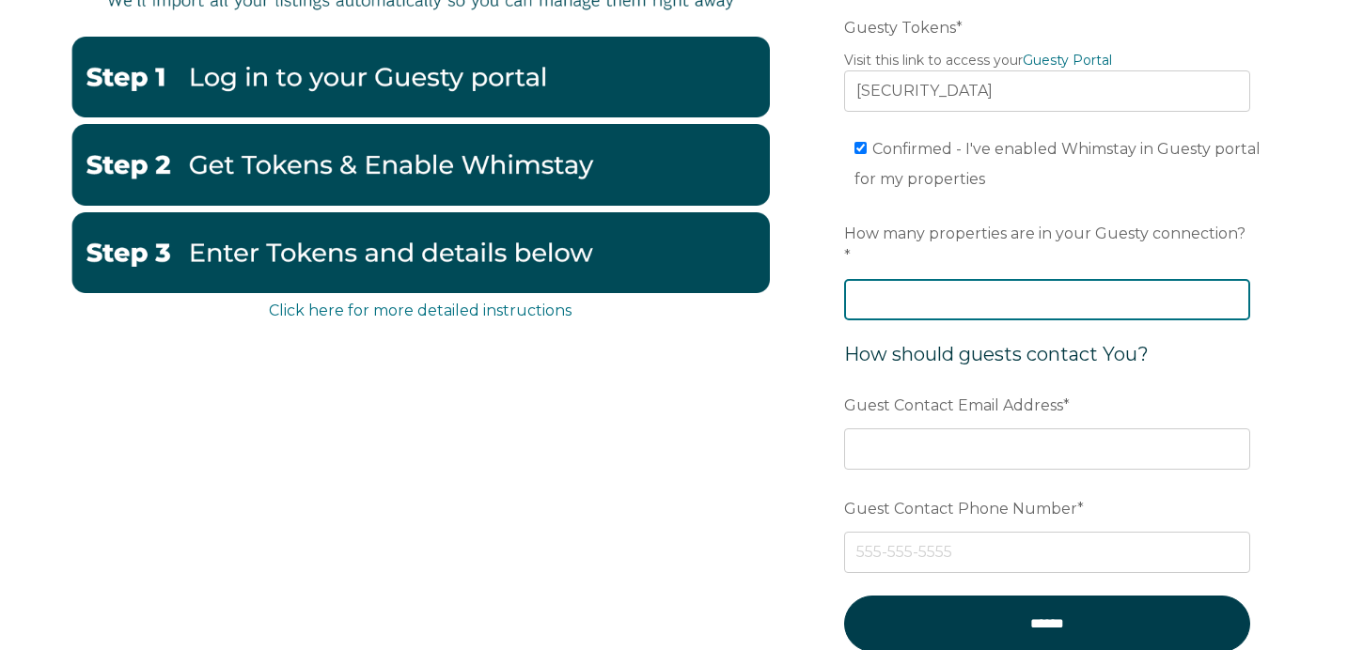
click at [917, 281] on input "How many properties are in your Guesty connection? *" at bounding box center [1047, 299] width 406 height 41
type input "12"
drag, startPoint x: 785, startPoint y: 407, endPoint x: 925, endPoint y: 415, distance: 140.3
click at [797, 406] on div "Click here for more detailed instructions Enter Tokens & Confirm Enablement Pre…" at bounding box center [681, 319] width 1222 height 793
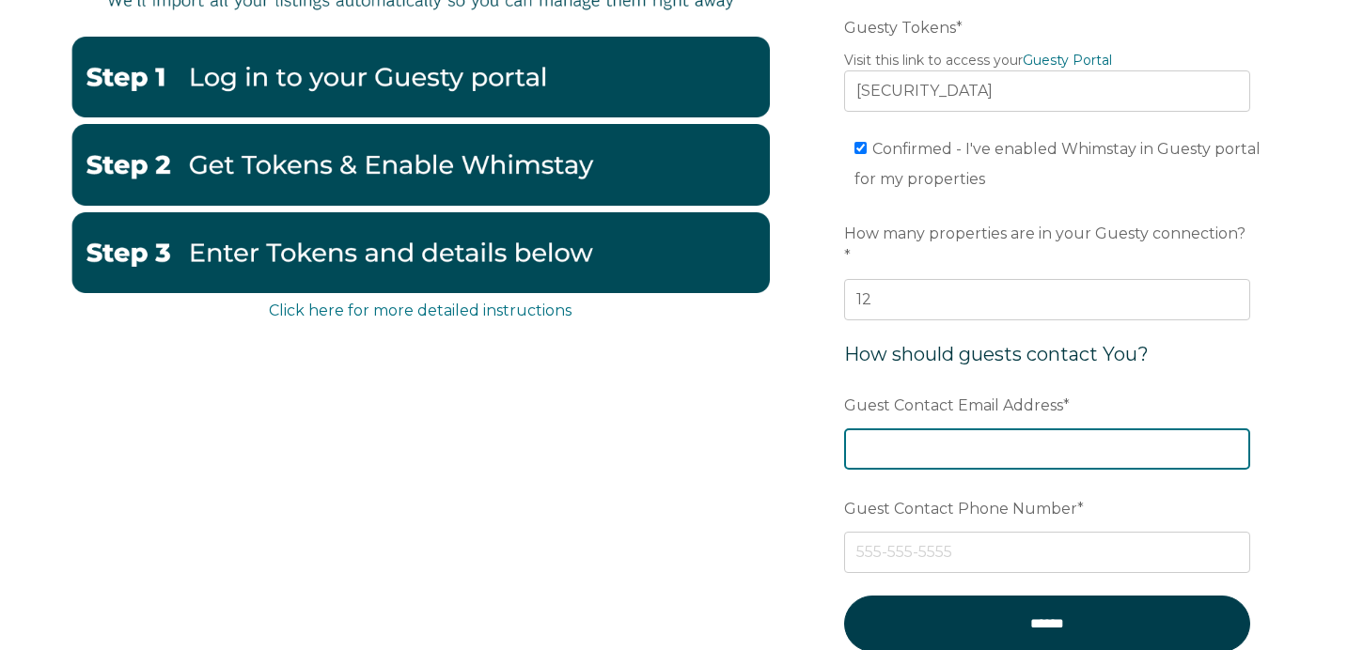
click at [958, 429] on input "Guest Contact Email Address *" at bounding box center [1047, 449] width 406 height 41
type input "[EMAIL_ADDRESS][DOMAIN_NAME]"
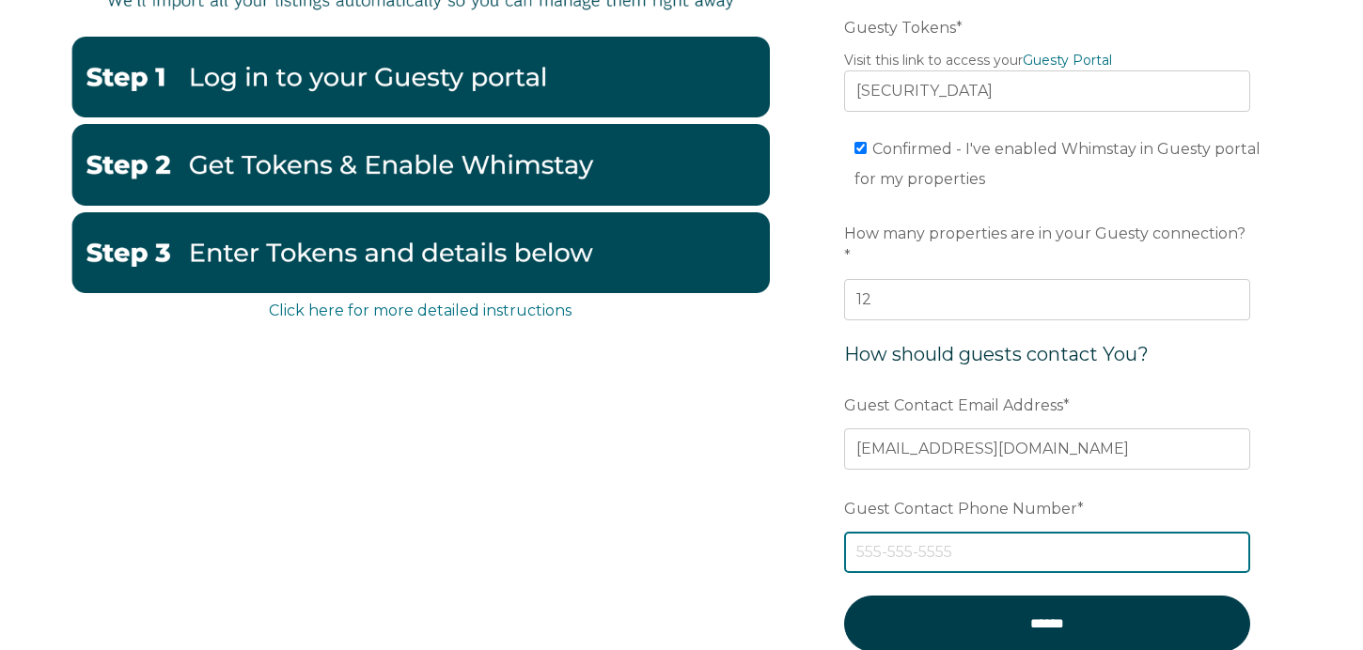
click at [992, 532] on input "Guest Contact Phone Number *" at bounding box center [1047, 552] width 406 height 41
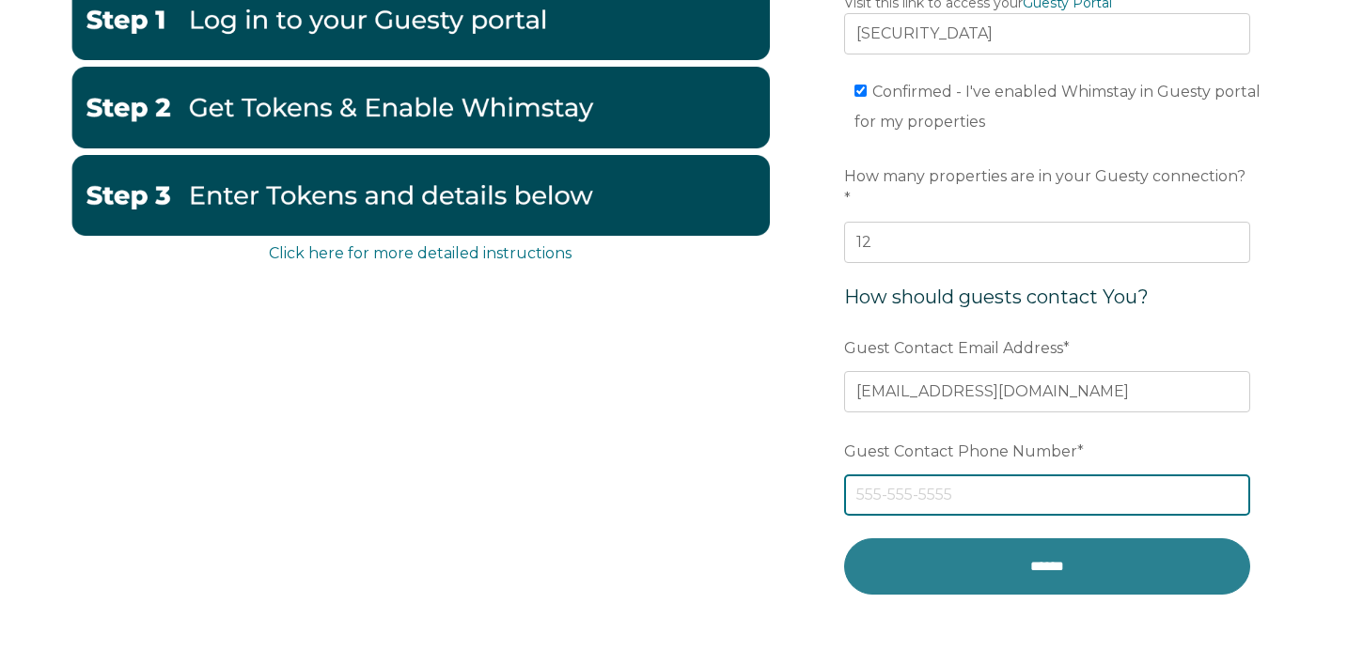
scroll to position [332, 0]
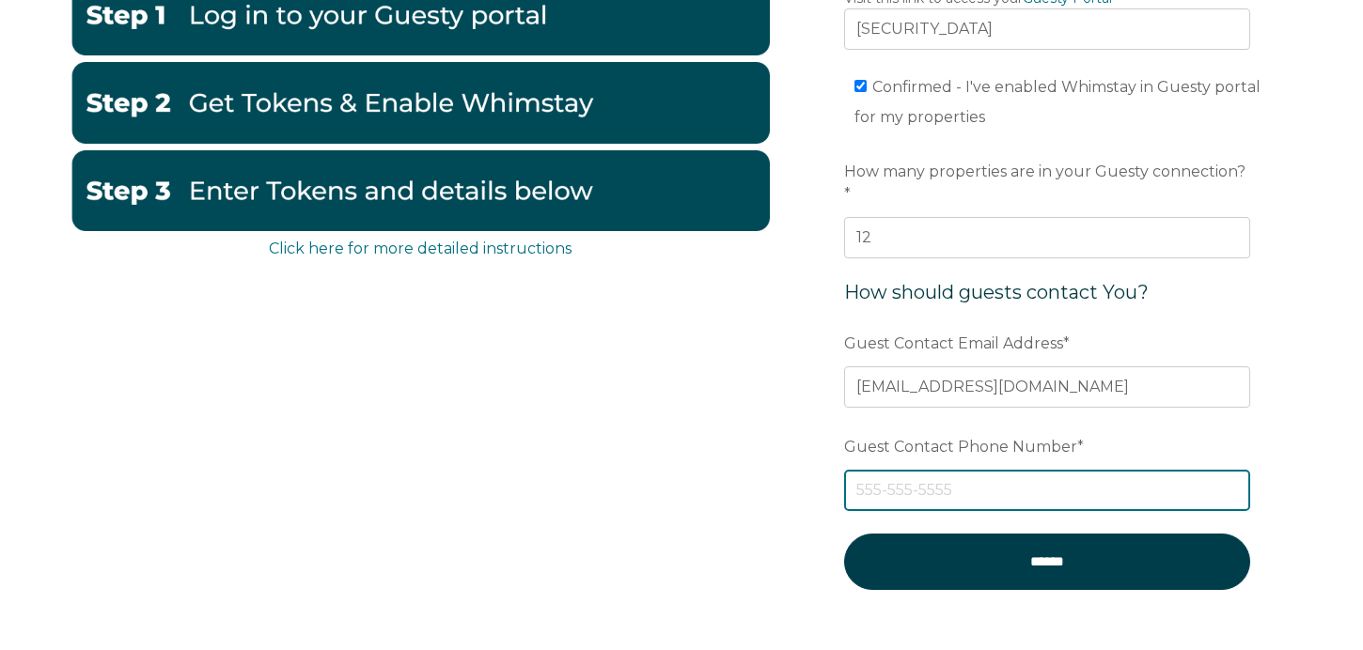
click at [973, 477] on input "Guest Contact Phone Number *" at bounding box center [1047, 490] width 406 height 41
type input "6519256280"
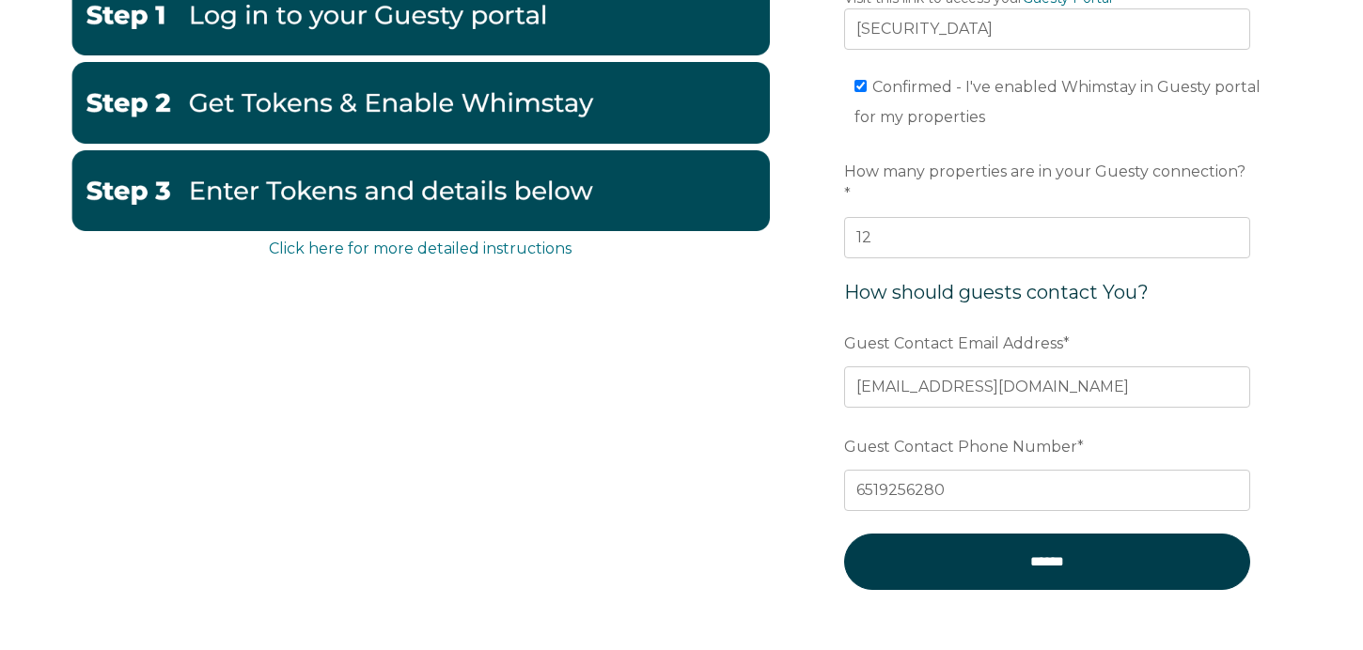
click at [708, 492] on div "Click here for more detailed instructions Enter Tokens & Confirm Enablement Pre…" at bounding box center [681, 257] width 1222 height 793
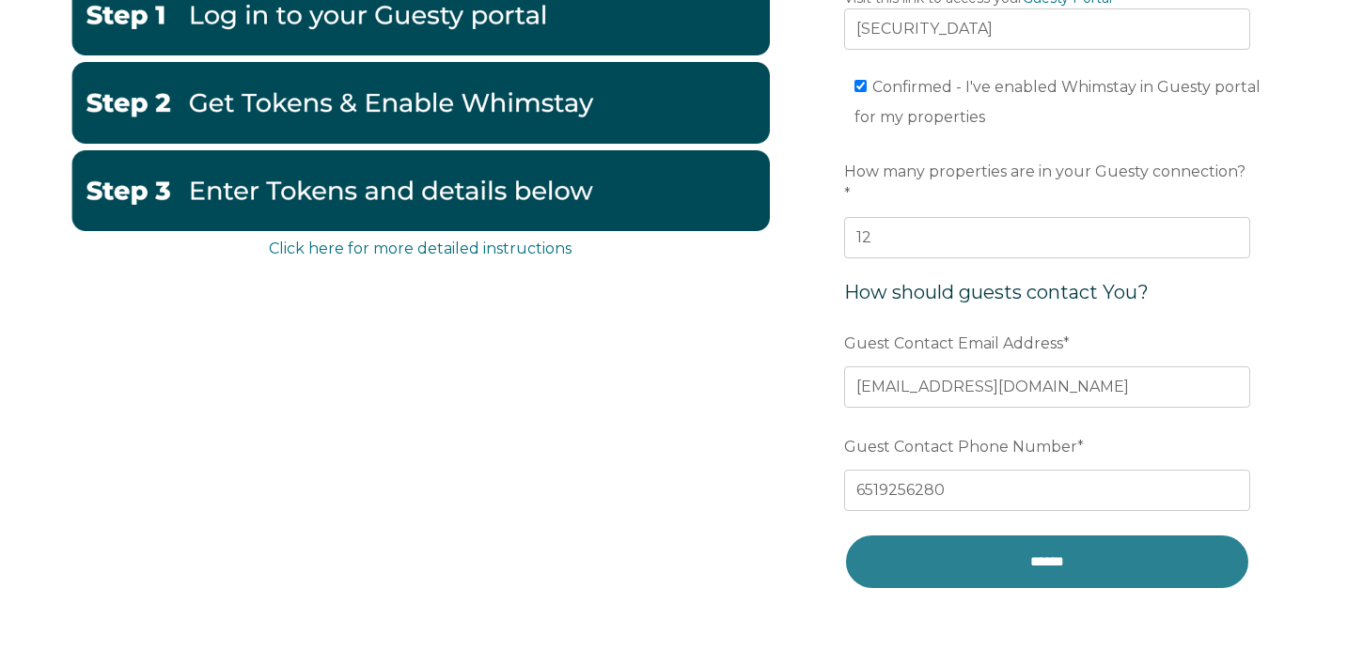
drag, startPoint x: 1021, startPoint y: 554, endPoint x: 1011, endPoint y: 564, distance: 14.0
click at [1018, 555] on input "******" at bounding box center [1047, 561] width 406 height 55
